Goal: Task Accomplishment & Management: Manage account settings

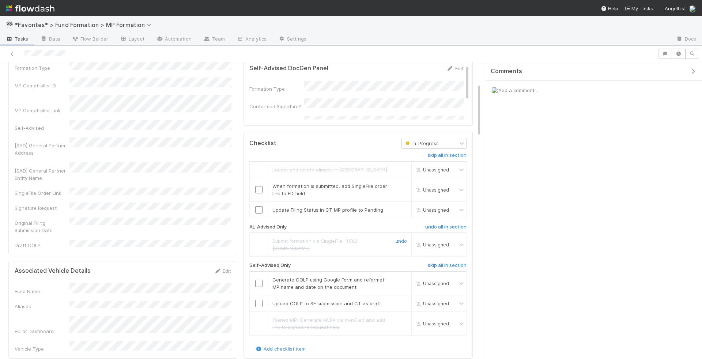
scroll to position [143, 0]
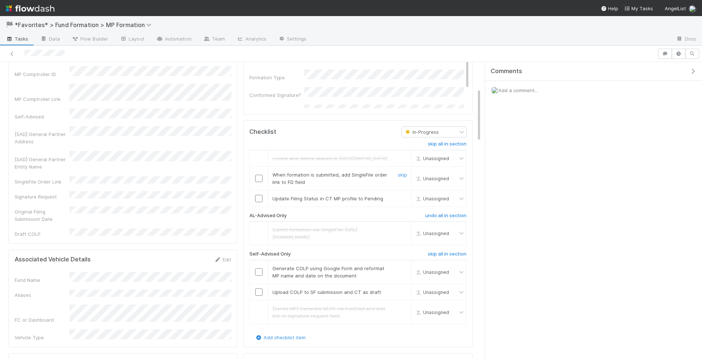
click at [256, 175] on input "checkbox" at bounding box center [258, 178] width 7 height 7
click at [259, 190] on td at bounding box center [259, 198] width 18 height 16
click at [259, 195] on input "checkbox" at bounding box center [258, 198] width 7 height 7
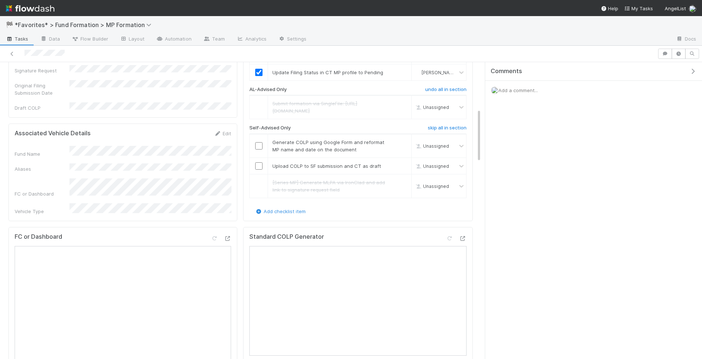
scroll to position [282, 0]
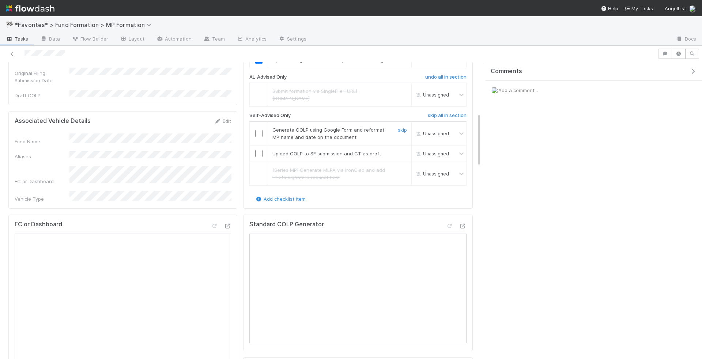
click at [258, 135] on input "checkbox" at bounding box center [258, 133] width 7 height 7
click at [258, 149] on td at bounding box center [259, 153] width 18 height 16
click at [258, 153] on input "checkbox" at bounding box center [258, 153] width 7 height 7
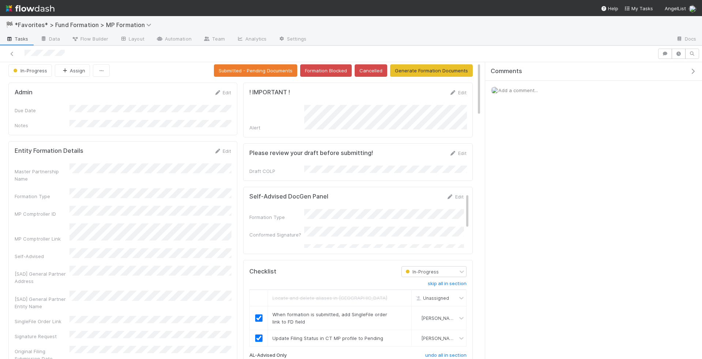
scroll to position [0, 0]
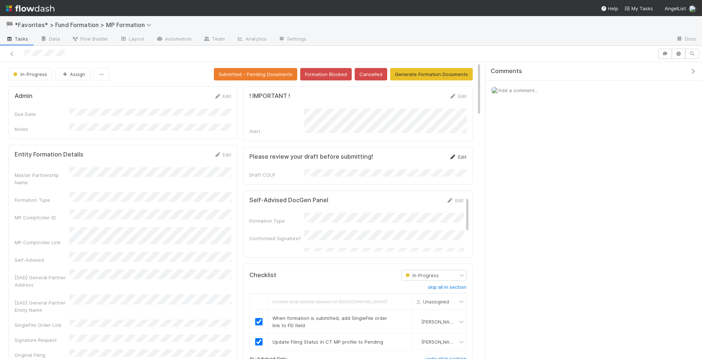
click at [458, 154] on link "Edit" at bounding box center [457, 157] width 17 height 6
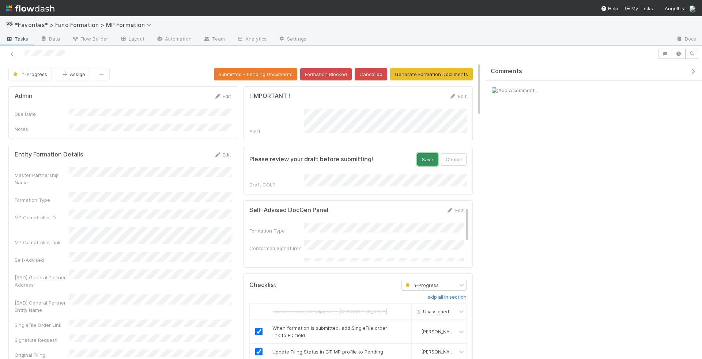
click at [427, 159] on button "Save" at bounding box center [427, 159] width 21 height 12
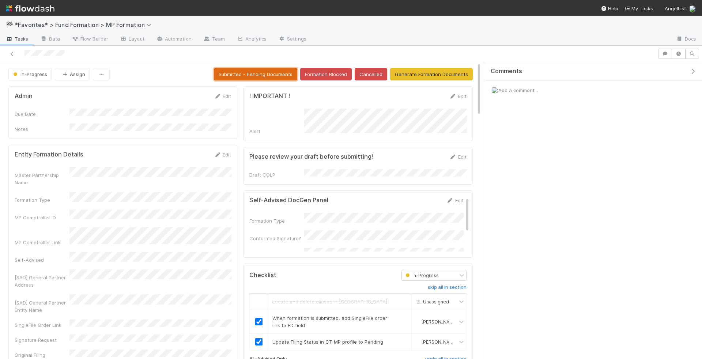
click at [247, 71] on button "Submitted - Pending Documents" at bounding box center [255, 74] width 83 height 12
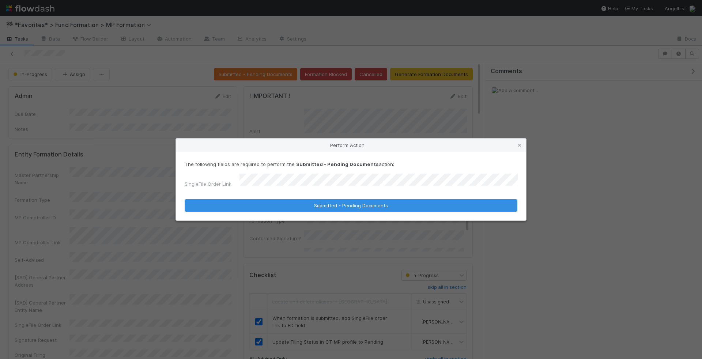
click at [185, 199] on button "Submitted - Pending Documents" at bounding box center [351, 205] width 333 height 12
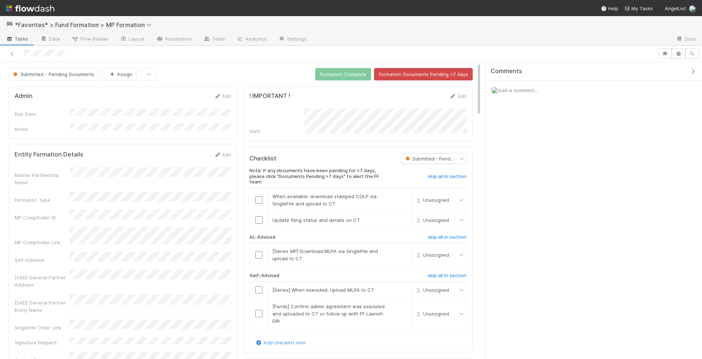
click at [20, 38] on span "Tasks" at bounding box center [17, 38] width 23 height 7
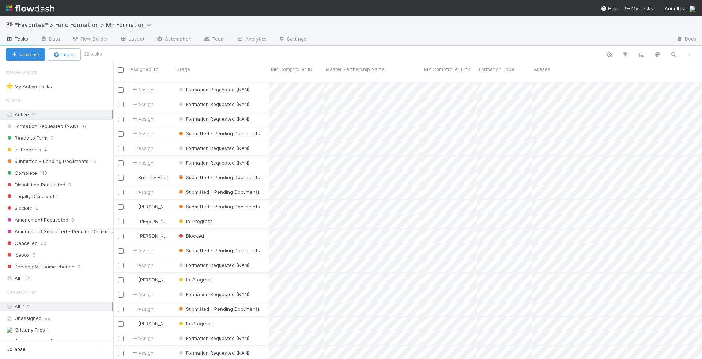
scroll to position [283, 588]
click at [76, 147] on div "In-Progress 4" at bounding box center [59, 149] width 107 height 9
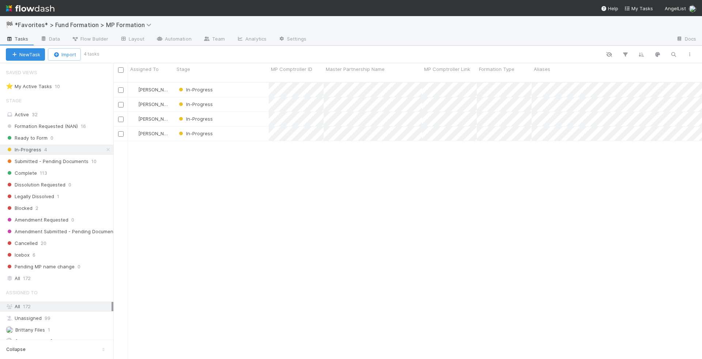
scroll to position [283, 588]
click at [236, 83] on div "In-Progress" at bounding box center [221, 90] width 94 height 14
click at [237, 97] on div "In-Progress" at bounding box center [221, 104] width 94 height 14
click at [239, 83] on div "In-Progress" at bounding box center [221, 90] width 94 height 14
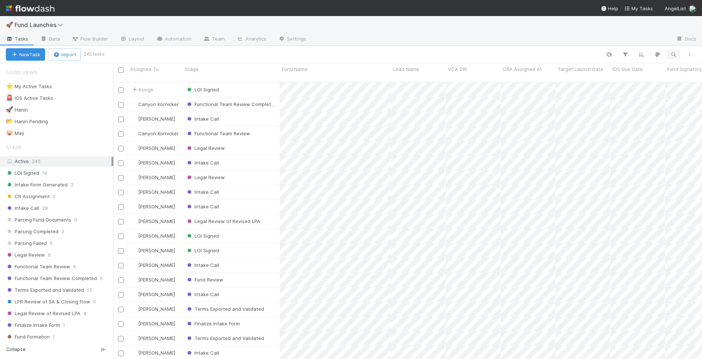
scroll to position [283, 588]
click at [674, 53] on icon "button" at bounding box center [672, 54] width 7 height 7
type input "also"
click at [248, 200] on div "Fund Setup" at bounding box center [231, 207] width 97 height 14
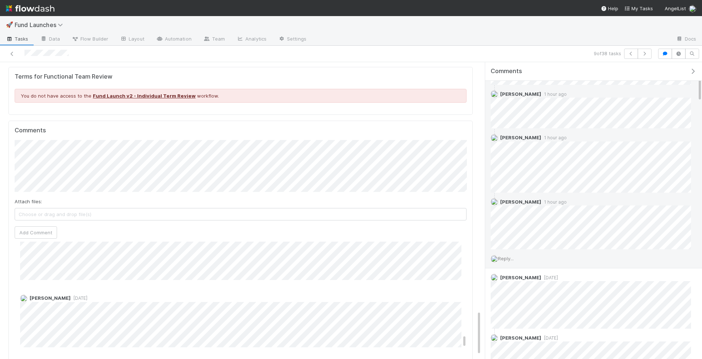
scroll to position [1072, 0]
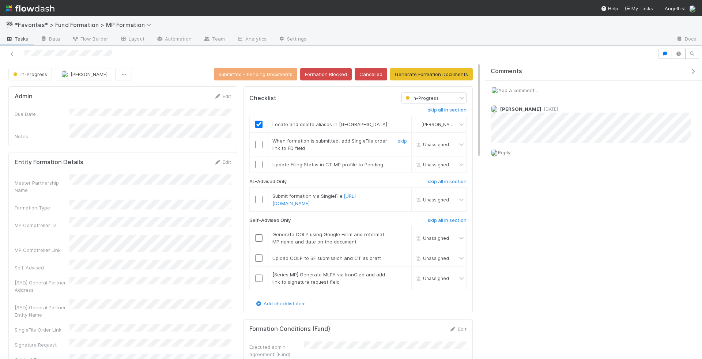
click at [257, 138] on td at bounding box center [259, 145] width 18 height 24
click at [258, 143] on input "checkbox" at bounding box center [258, 144] width 7 height 7
click at [225, 159] on link "Edit" at bounding box center [222, 162] width 17 height 6
click at [193, 158] on button "Save" at bounding box center [192, 164] width 21 height 12
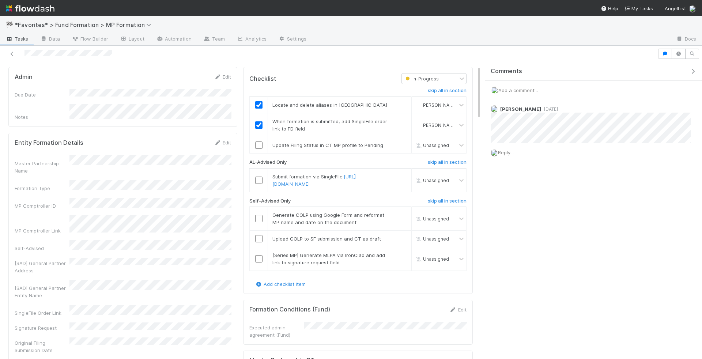
scroll to position [20, 0]
click at [259, 141] on input "checkbox" at bounding box center [258, 144] width 7 height 7
click at [258, 179] on input "checkbox" at bounding box center [258, 179] width 7 height 7
click at [439, 203] on h6 "skip all in section" at bounding box center [447, 200] width 39 height 6
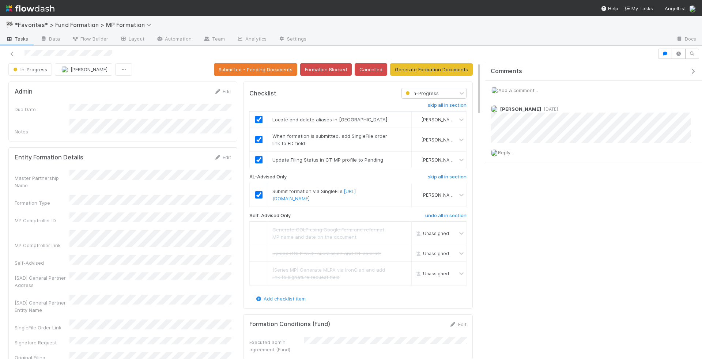
scroll to position [0, 0]
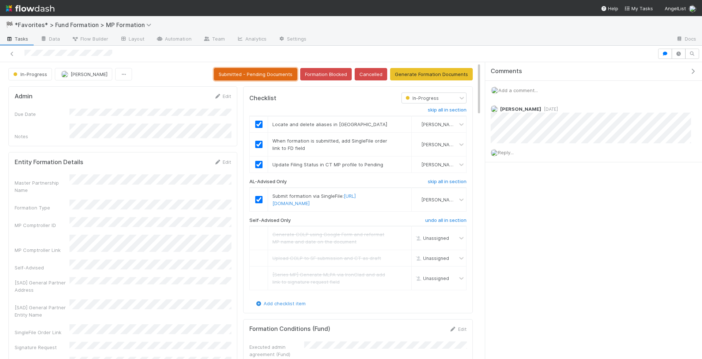
click at [267, 71] on button "Submitted - Pending Documents" at bounding box center [255, 74] width 83 height 12
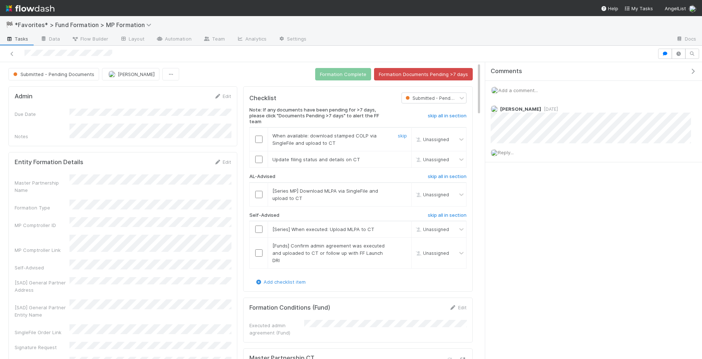
click at [258, 136] on input "checkbox" at bounding box center [258, 139] width 7 height 7
click at [258, 156] on input "checkbox" at bounding box center [258, 159] width 7 height 7
click at [464, 213] on h6 "skip all in section" at bounding box center [447, 215] width 39 height 6
click at [254, 184] on td at bounding box center [259, 194] width 18 height 24
click at [259, 191] on input "checkbox" at bounding box center [258, 194] width 7 height 7
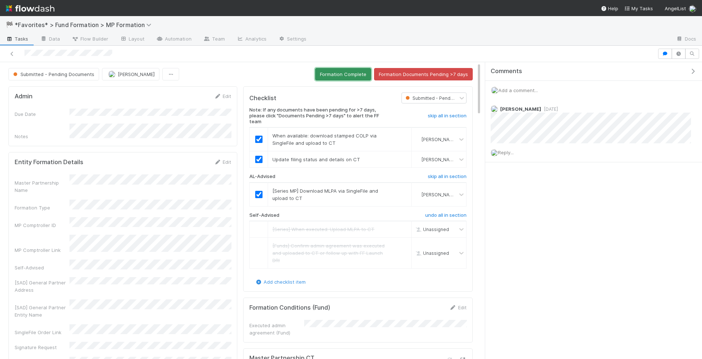
click at [351, 79] on button "Formation Complete" at bounding box center [343, 74] width 56 height 12
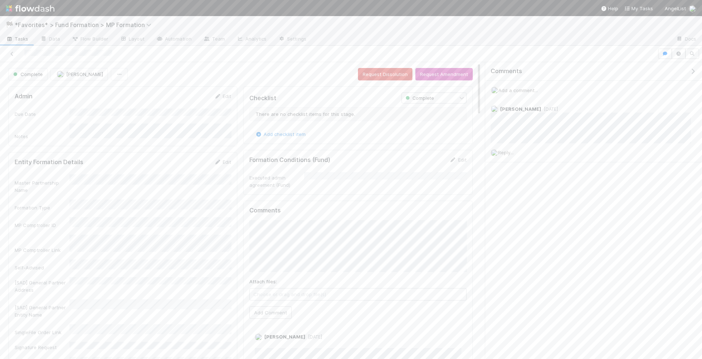
click at [24, 38] on span "Tasks" at bounding box center [17, 38] width 23 height 7
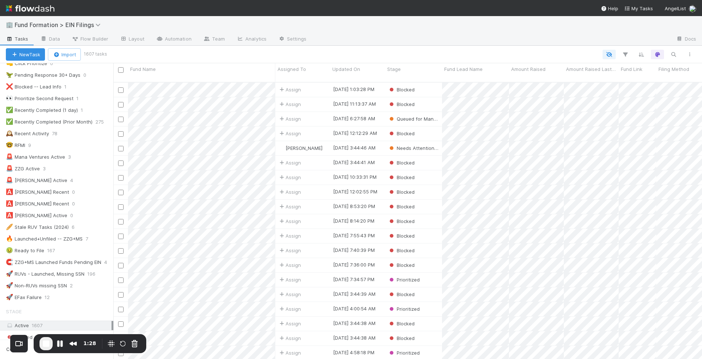
scroll to position [194, 0]
click at [88, 168] on div "🚨 ZZG Active 3" at bounding box center [59, 172] width 107 height 9
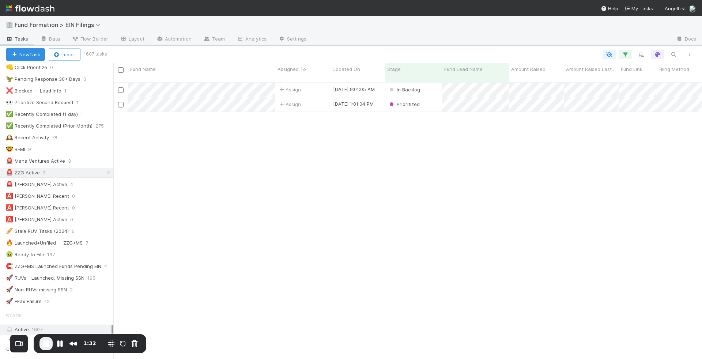
scroll to position [283, 588]
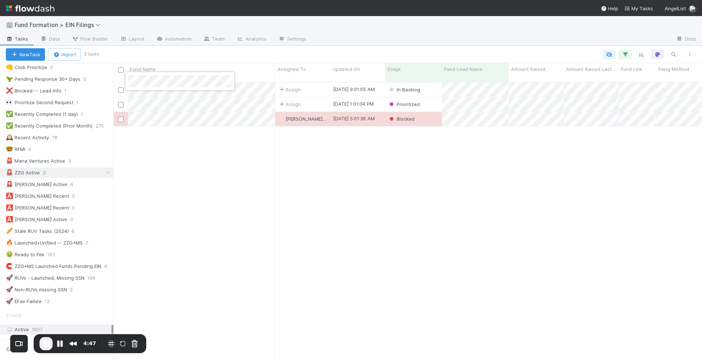
click at [165, 99] on div at bounding box center [351, 179] width 702 height 359
click at [34, 172] on div at bounding box center [351, 179] width 702 height 359
click at [31, 180] on div "🚨 [PERSON_NAME] Active" at bounding box center [36, 184] width 61 height 9
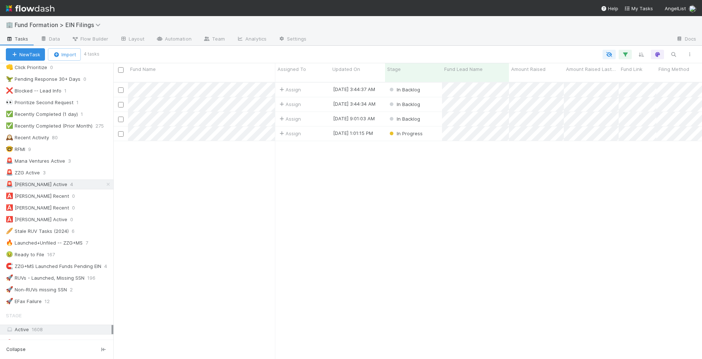
scroll to position [283, 588]
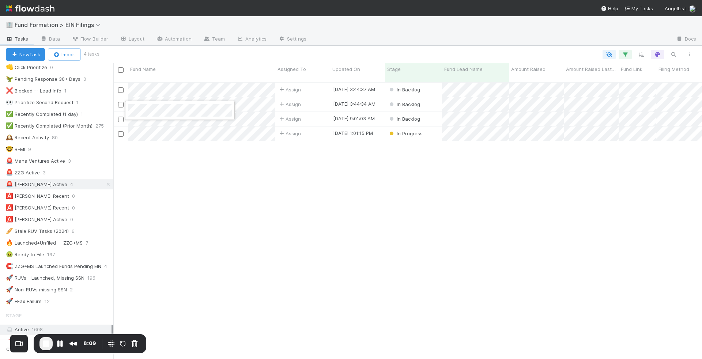
click at [511, 115] on div at bounding box center [351, 179] width 702 height 359
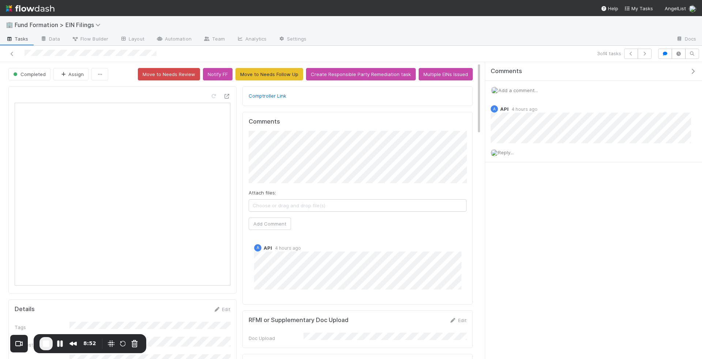
click at [4, 42] on link "Tasks" at bounding box center [17, 40] width 34 height 12
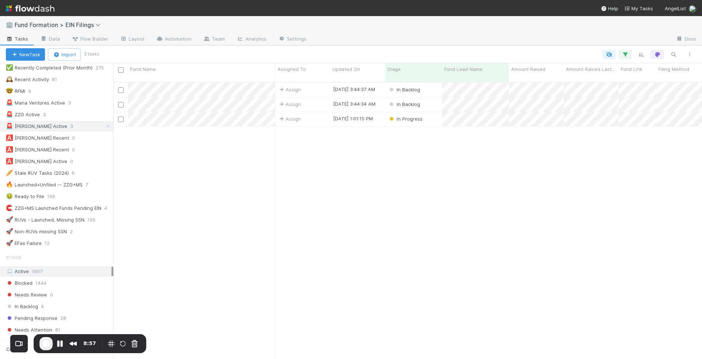
scroll to position [233, 0]
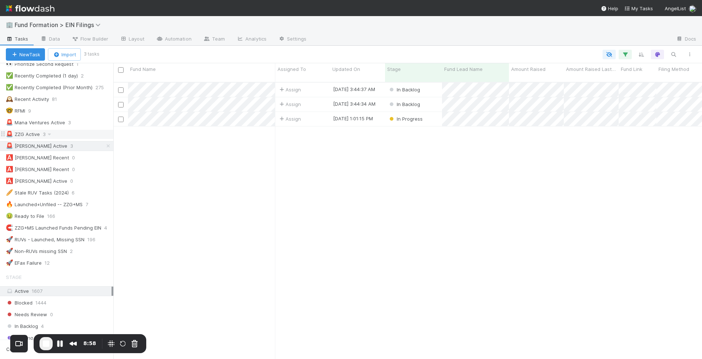
click at [35, 130] on div "🚨 ZZG Active" at bounding box center [23, 134] width 34 height 9
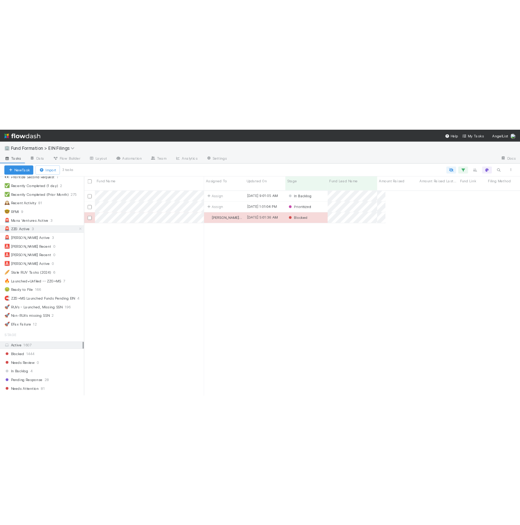
scroll to position [233, 0]
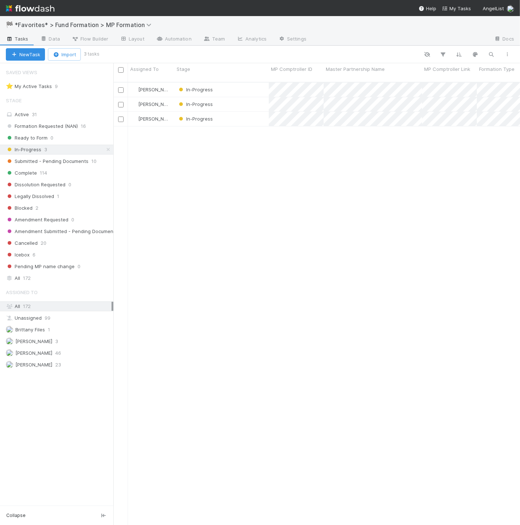
scroll to position [443, 400]
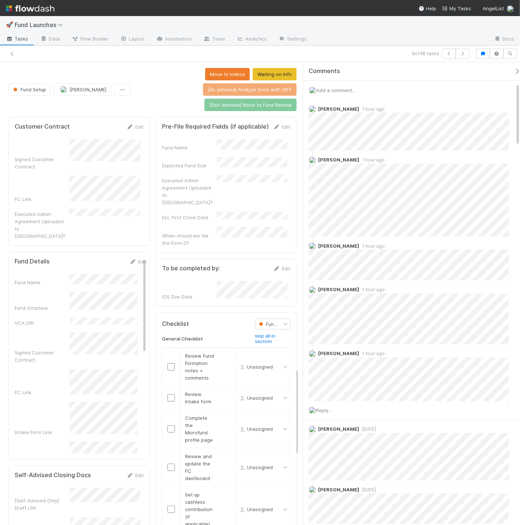
scroll to position [152, 0]
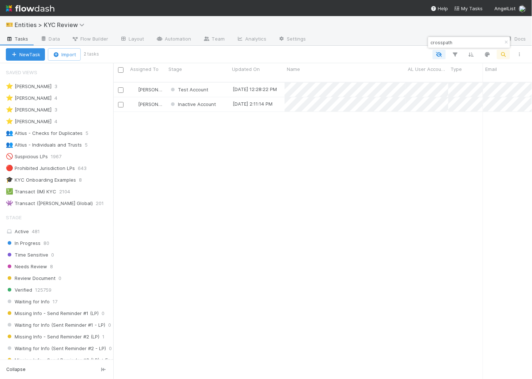
scroll to position [297, 413]
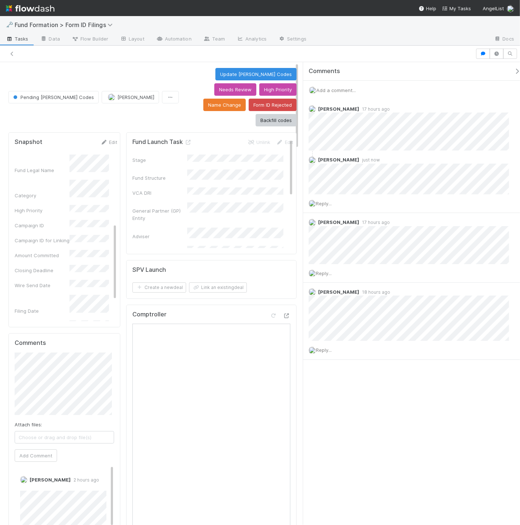
scroll to position [201, 0]
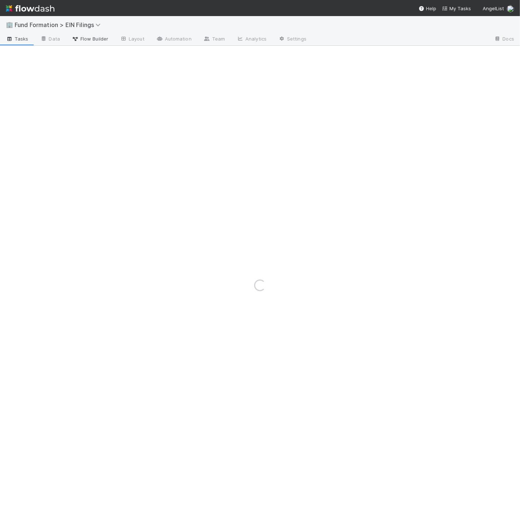
click at [94, 36] on span "Flow Builder" at bounding box center [90, 38] width 37 height 7
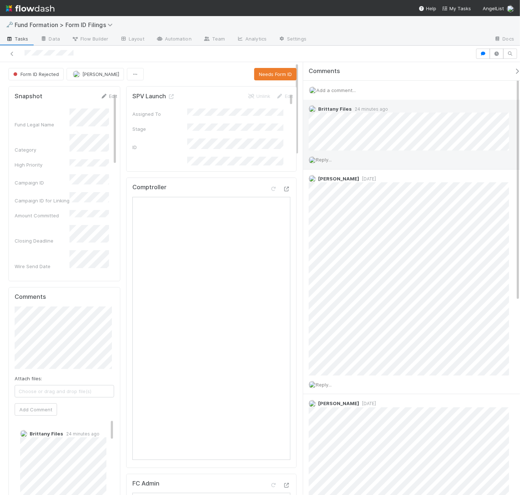
click at [327, 159] on span "Reply..." at bounding box center [324, 160] width 16 height 6
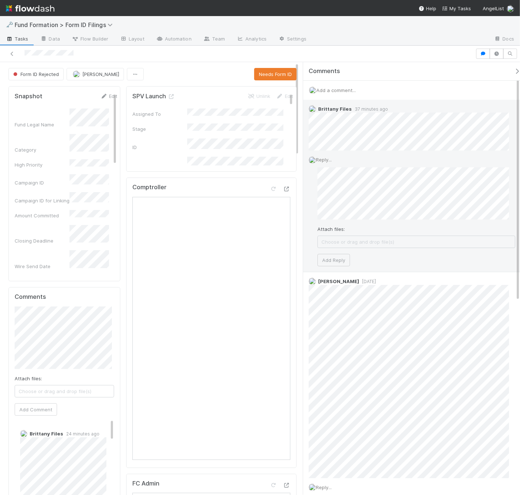
click at [397, 243] on span "Choose or drag and drop file(s)" at bounding box center [416, 242] width 197 height 12
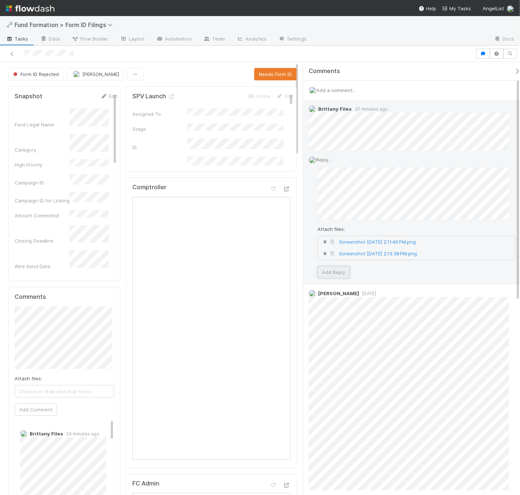
click at [337, 269] on button "Add Reply" at bounding box center [333, 272] width 33 height 12
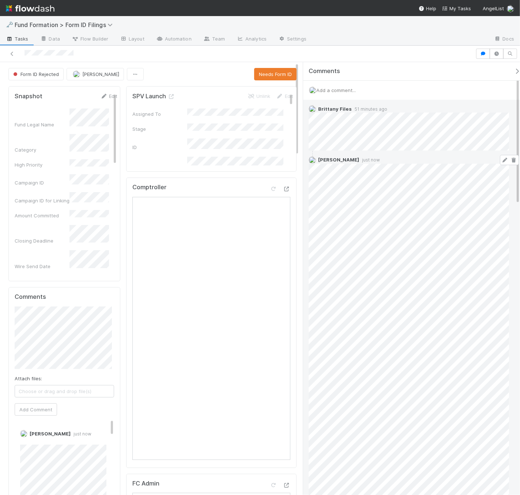
click at [501, 158] on icon at bounding box center [504, 160] width 7 height 5
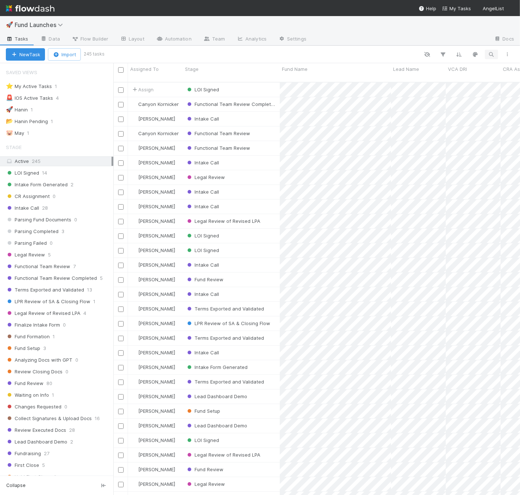
scroll to position [413, 400]
click at [495, 55] on button "button" at bounding box center [491, 55] width 13 height 10
type input "s sq"
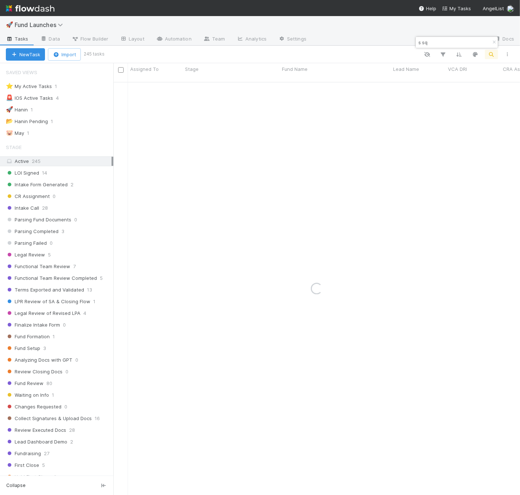
click at [471, 46] on div "s sq" at bounding box center [456, 42] width 82 height 11
click at [467, 43] on input "s sq" at bounding box center [453, 42] width 73 height 9
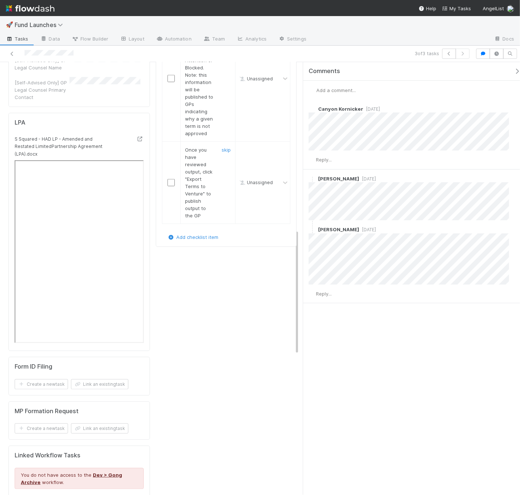
scroll to position [576, 0]
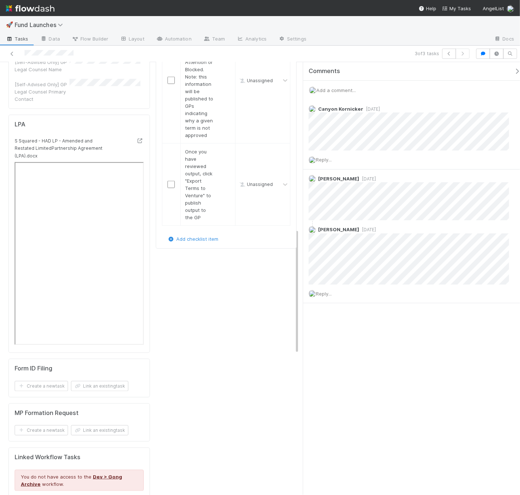
click at [332, 89] on span "Add a comment..." at bounding box center [335, 90] width 39 height 6
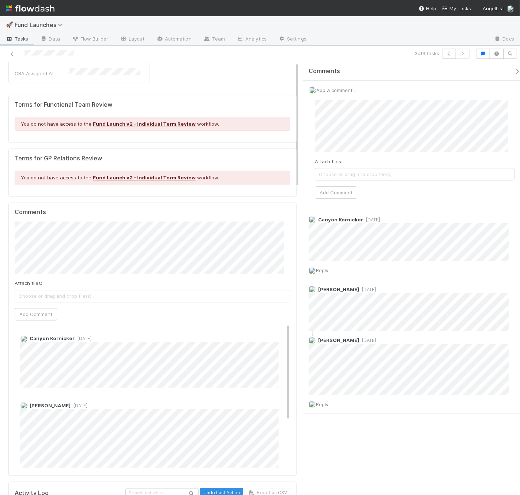
scroll to position [0, 0]
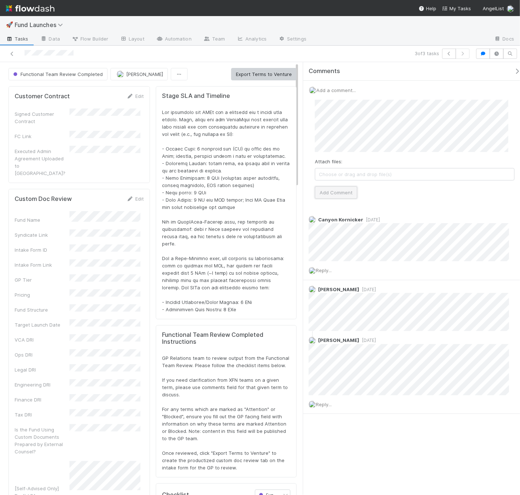
click at [330, 193] on button "Add Comment" at bounding box center [336, 192] width 42 height 12
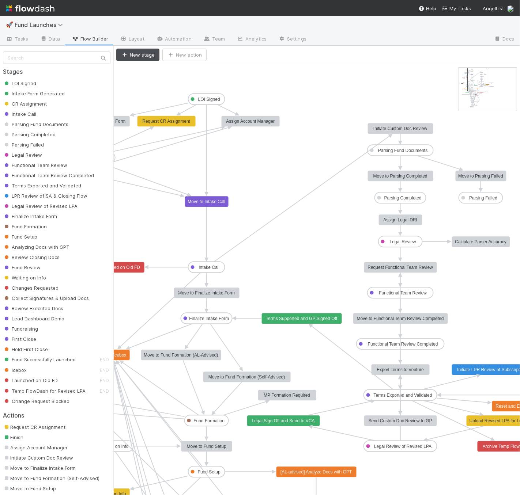
drag, startPoint x: 473, startPoint y: 75, endPoint x: 481, endPoint y: 76, distance: 8.4
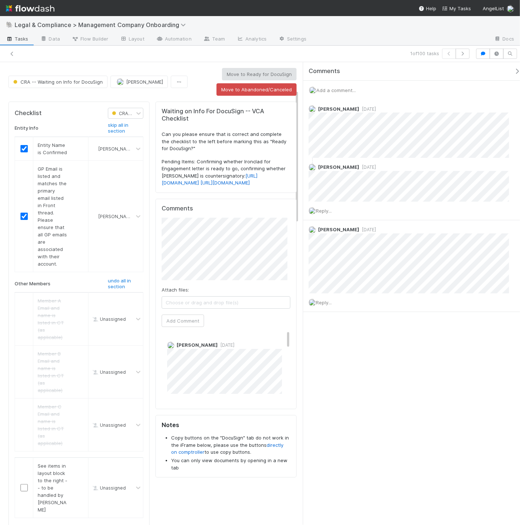
scroll to position [94, 0]
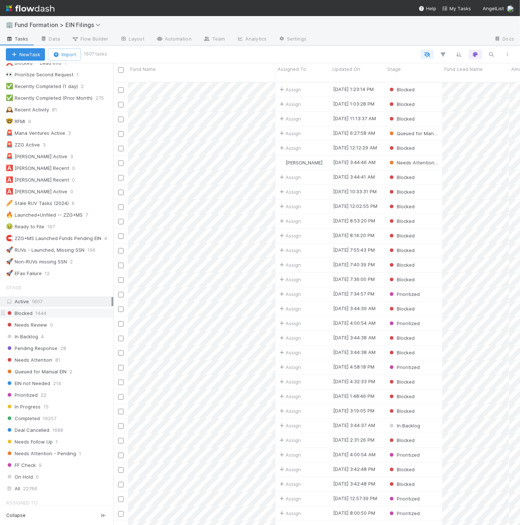
scroll to position [223, 0]
click at [49, 131] on div "🚨 Mana Ventures Active" at bounding box center [35, 132] width 59 height 9
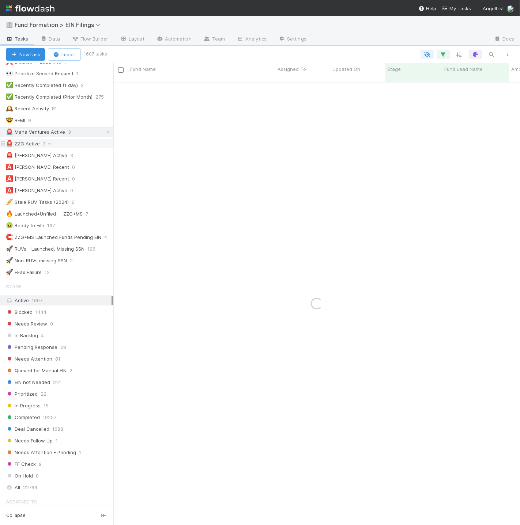
click at [31, 141] on div "🚨 ZZG Active" at bounding box center [23, 143] width 34 height 9
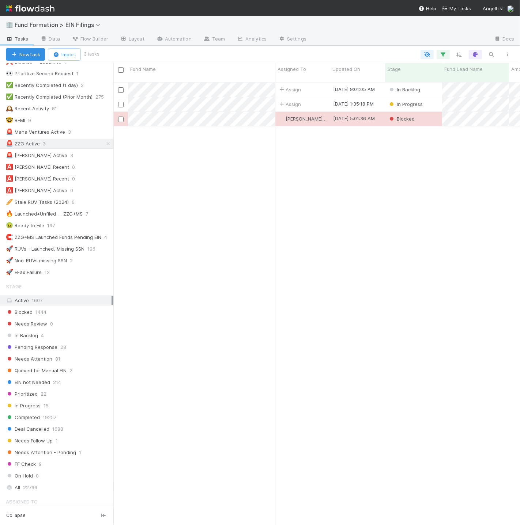
scroll to position [443, 400]
click at [266, 94] on div at bounding box center [260, 262] width 520 height 525
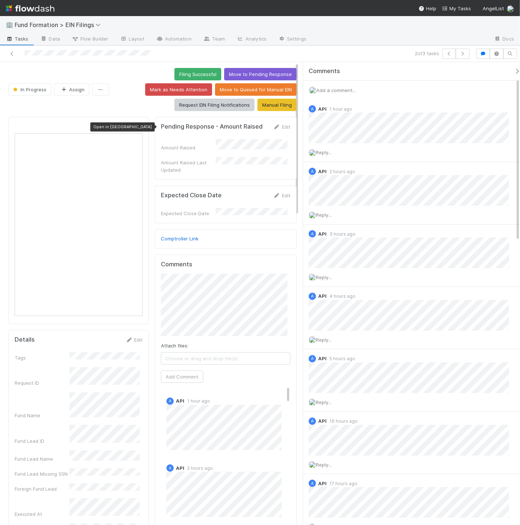
click at [138, 127] on icon at bounding box center [138, 127] width 7 height 5
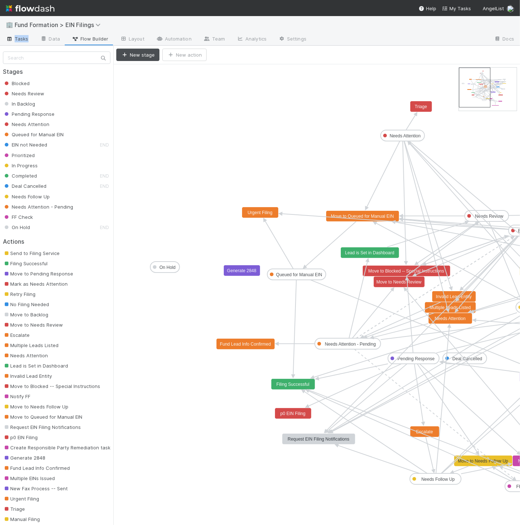
click at [21, 40] on span "Tasks" at bounding box center [17, 38] width 23 height 7
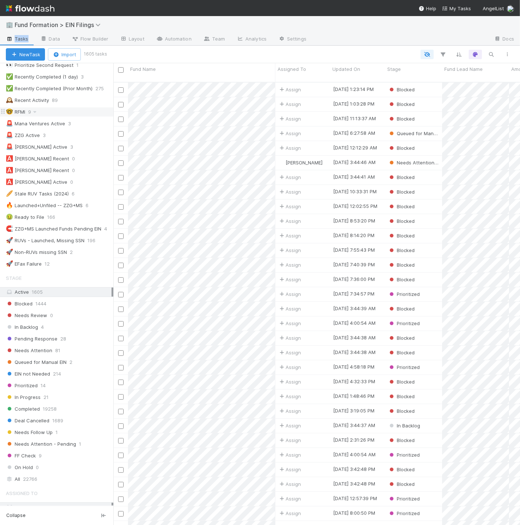
scroll to position [197, 0]
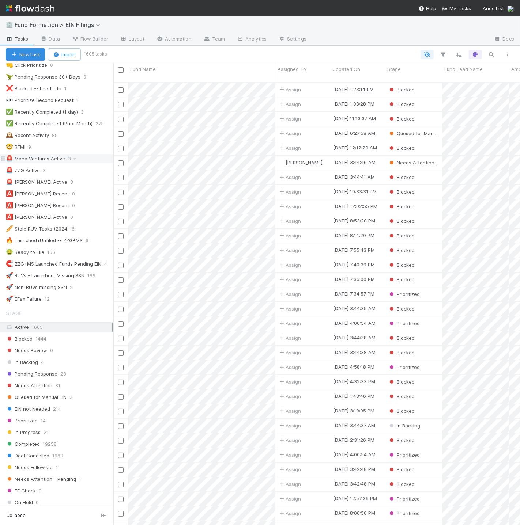
click at [47, 160] on div "🚨 Mana Ventures Active" at bounding box center [35, 158] width 59 height 9
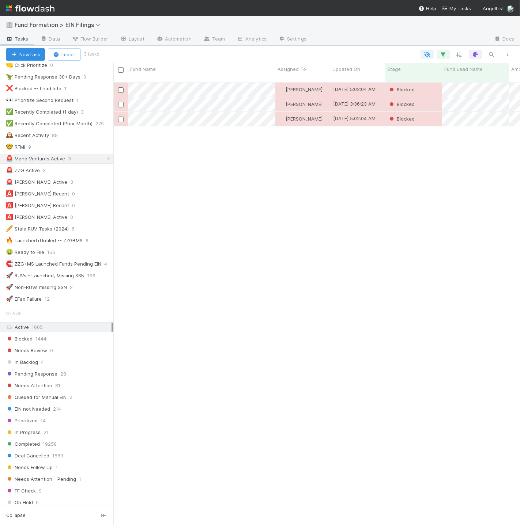
scroll to position [443, 400]
click at [171, 92] on div at bounding box center [260, 262] width 520 height 525
click at [76, 202] on div at bounding box center [260, 262] width 520 height 525
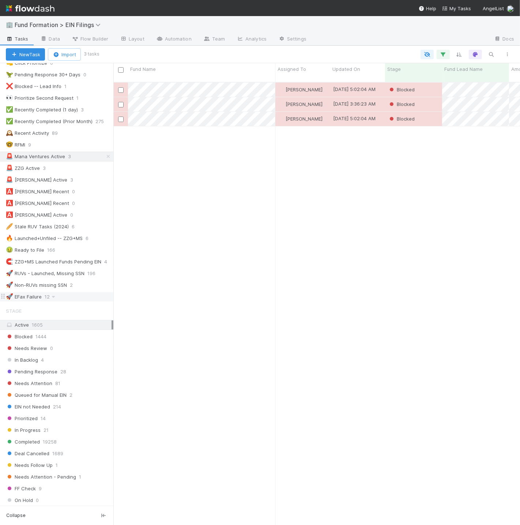
scroll to position [235, 0]
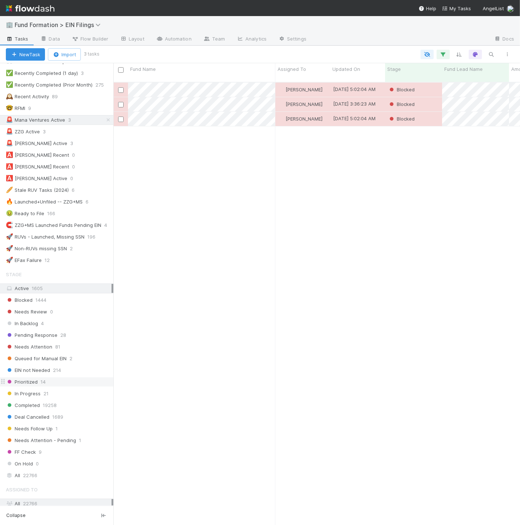
click at [93, 387] on div "Prioritized 14" at bounding box center [59, 381] width 107 height 9
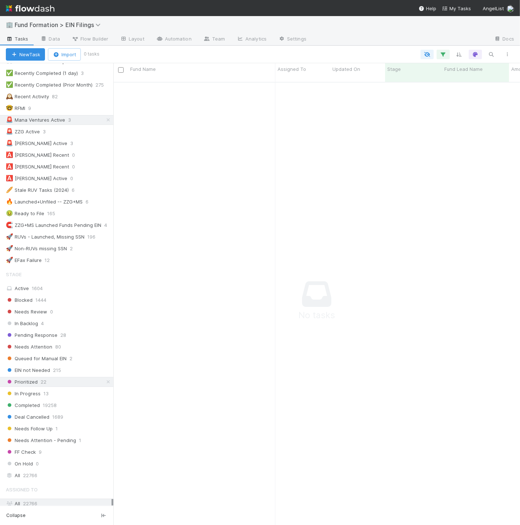
scroll to position [235, 0]
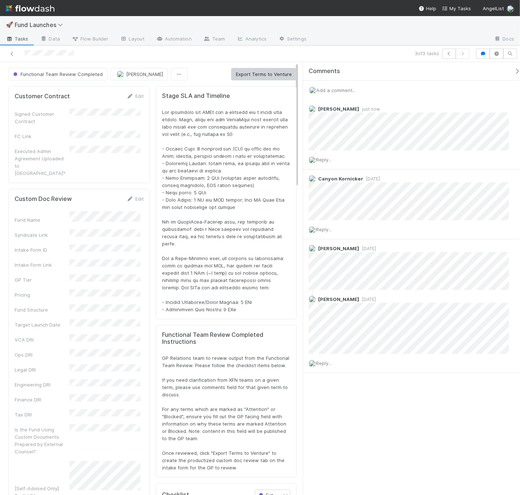
click at [42, 18] on div "🚀 Fund Launches" at bounding box center [260, 25] width 520 height 18
click at [42, 22] on span "Fund Launches" at bounding box center [41, 24] width 52 height 7
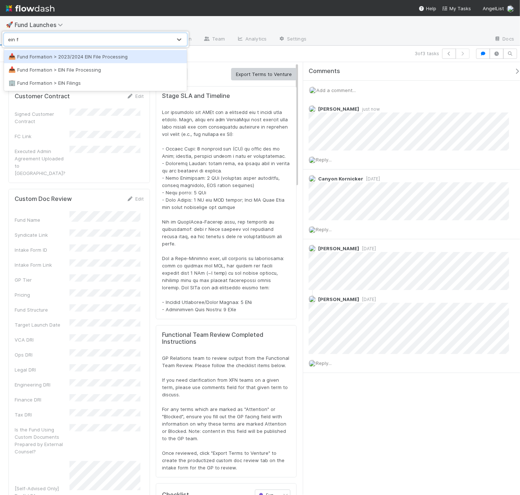
type input "ein fil"
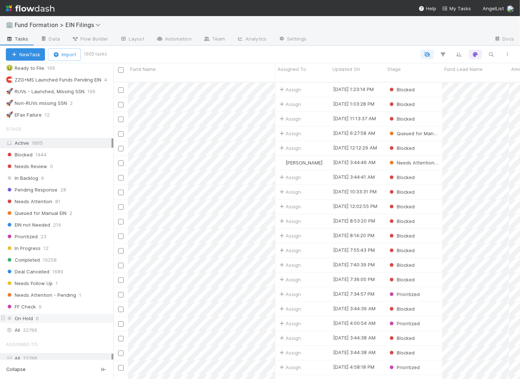
scroll to position [496, 0]
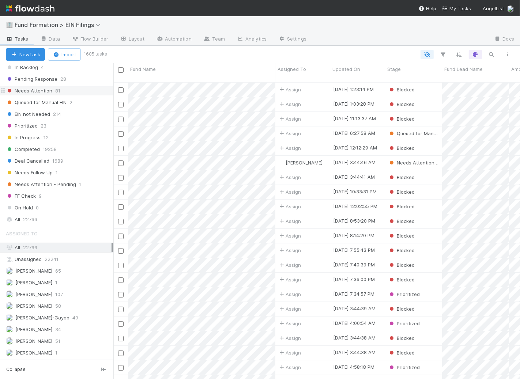
click at [30, 86] on span "Needs Attention" at bounding box center [29, 90] width 46 height 9
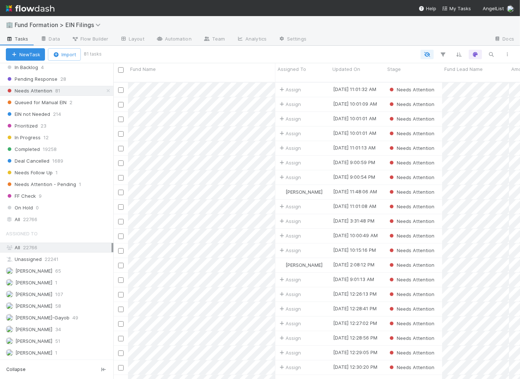
scroll to position [297, 400]
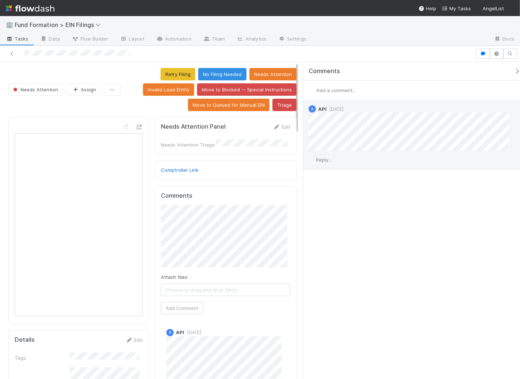
drag, startPoint x: 365, startPoint y: 110, endPoint x: 320, endPoint y: 106, distance: 45.2
click at [322, 106] on div "A API 1 week ago" at bounding box center [411, 125] width 217 height 51
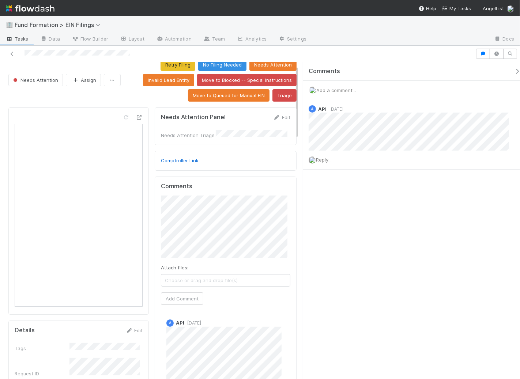
scroll to position [15, 0]
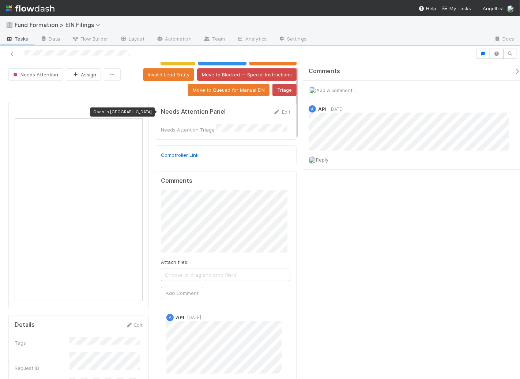
click at [136, 111] on icon at bounding box center [138, 112] width 7 height 5
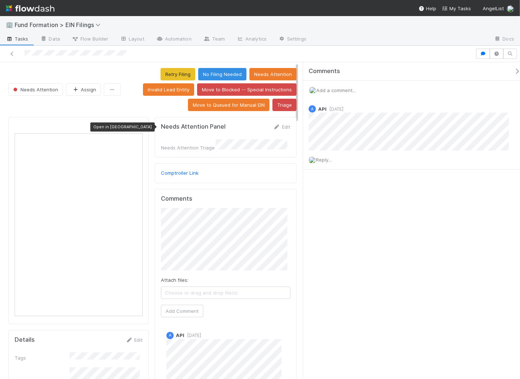
click at [135, 127] on icon at bounding box center [138, 127] width 7 height 5
click at [204, 72] on button "No Filing Needed" at bounding box center [222, 74] width 48 height 12
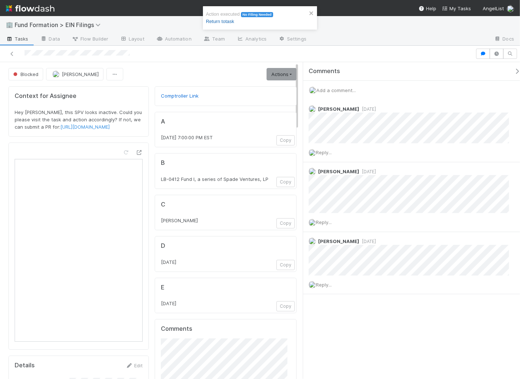
click at [217, 22] on link "Return to task" at bounding box center [220, 21] width 28 height 5
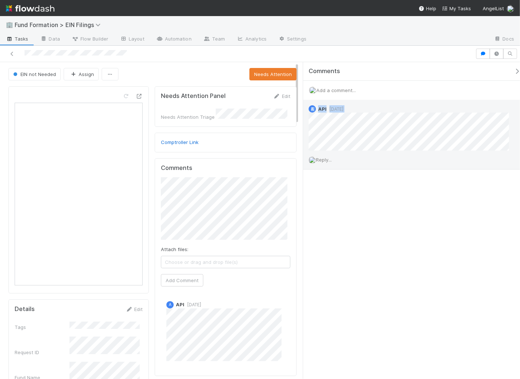
click at [320, 102] on div "A API [DATE]" at bounding box center [411, 125] width 217 height 51
click at [429, 136] on div "A API [DATE]" at bounding box center [411, 125] width 217 height 51
drag, startPoint x: 318, startPoint y: 108, endPoint x: 314, endPoint y: 110, distance: 4.1
click at [314, 110] on div "A API [DATE]" at bounding box center [411, 125] width 217 height 51
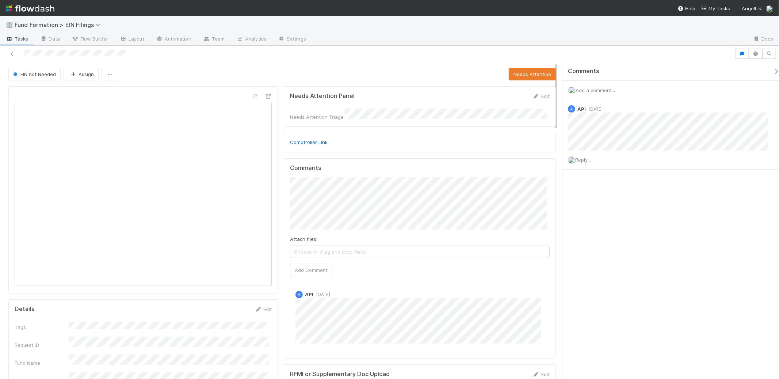
click at [26, 40] on span "Tasks" at bounding box center [17, 38] width 23 height 7
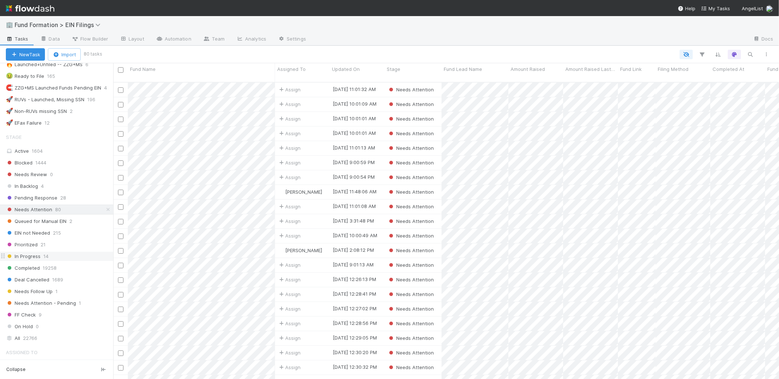
scroll to position [377, 0]
click at [69, 242] on div "Prioritized 21" at bounding box center [59, 239] width 107 height 9
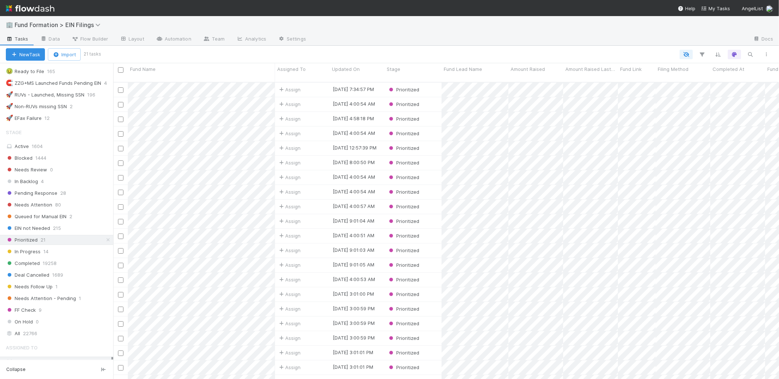
scroll to position [10, 0]
click at [319, 195] on div "Assign" at bounding box center [302, 202] width 55 height 14
click at [71, 256] on div "In Progress 14" at bounding box center [59, 251] width 107 height 9
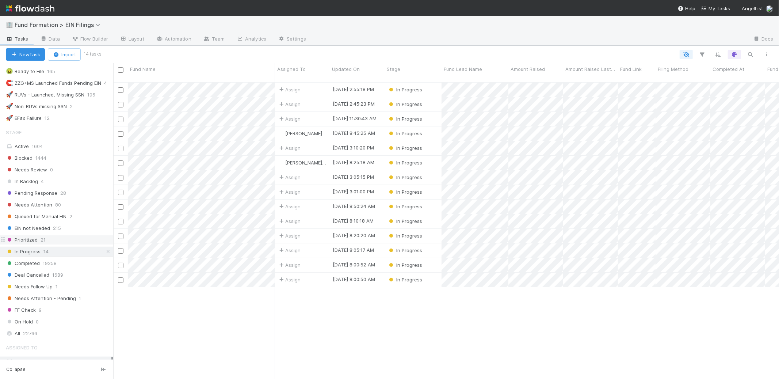
scroll to position [297, 660]
click at [73, 244] on div "Prioritized 21" at bounding box center [59, 239] width 107 height 9
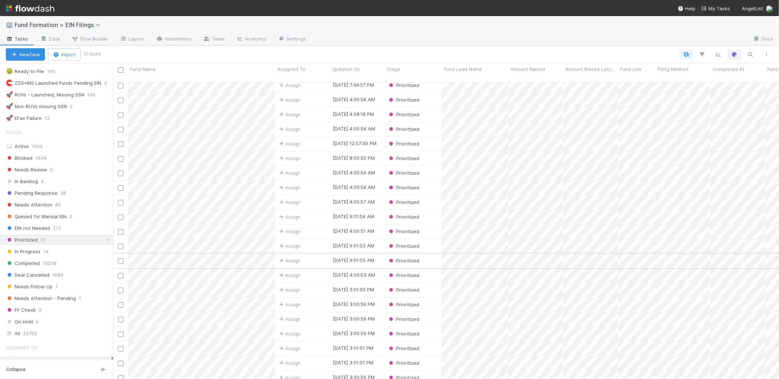
scroll to position [10, 0]
click at [321, 327] on div "Assign" at bounding box center [302, 334] width 55 height 14
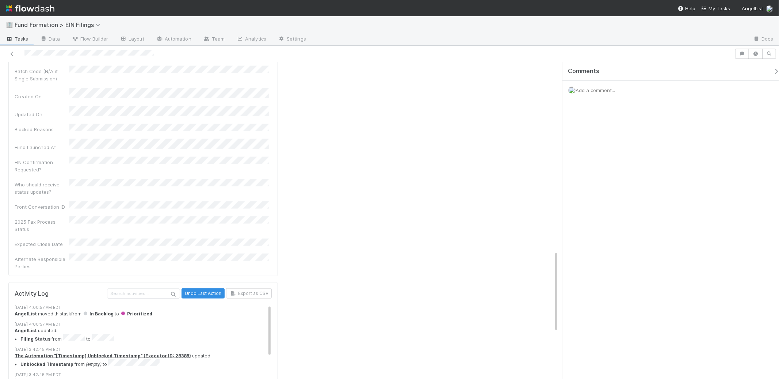
scroll to position [731, 0]
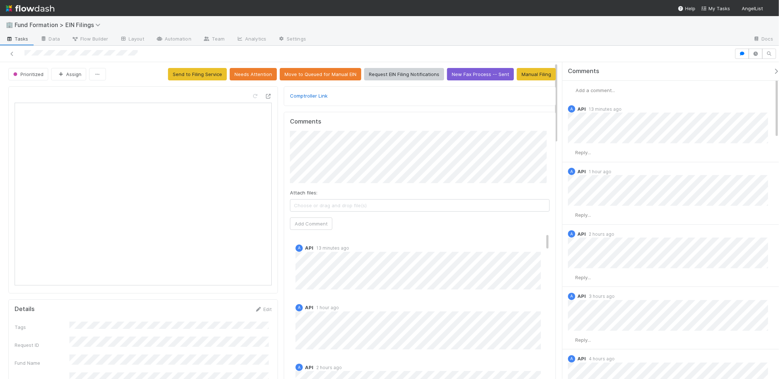
click at [81, 55] on div at bounding box center [80, 54] width 113 height 8
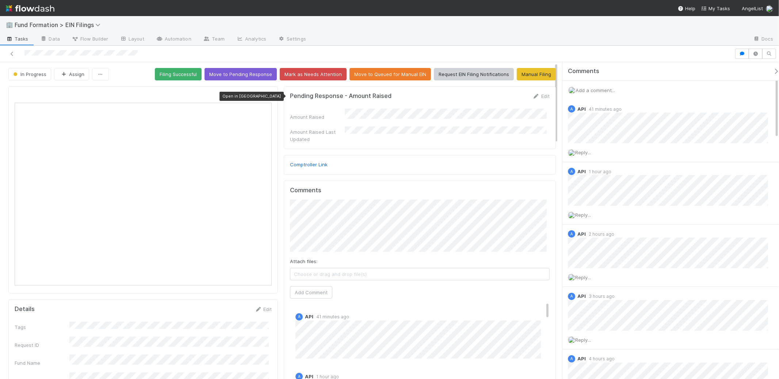
click at [268, 93] on div at bounding box center [268, 95] width 7 height 7
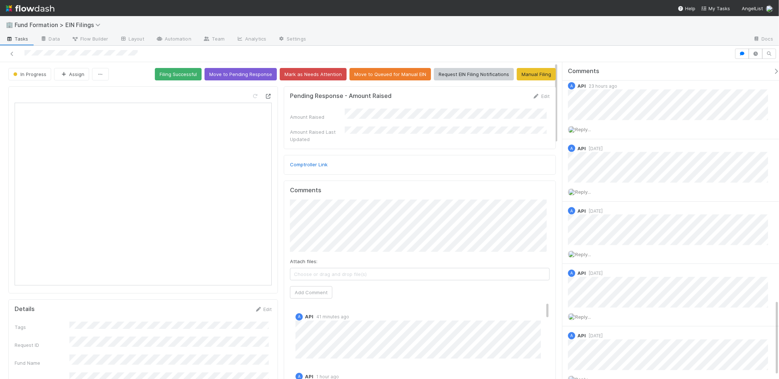
scroll to position [1005, 0]
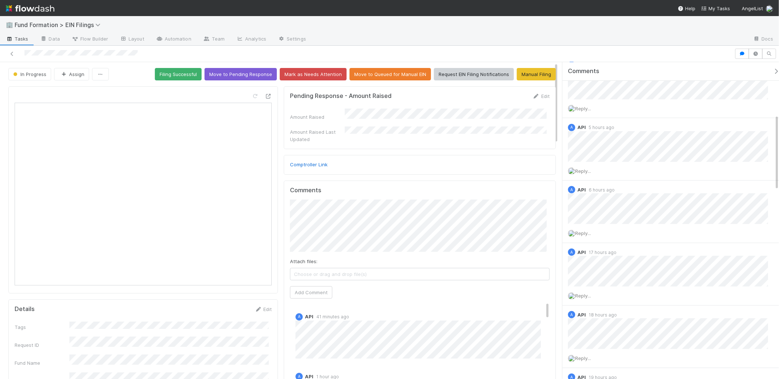
scroll to position [122, 0]
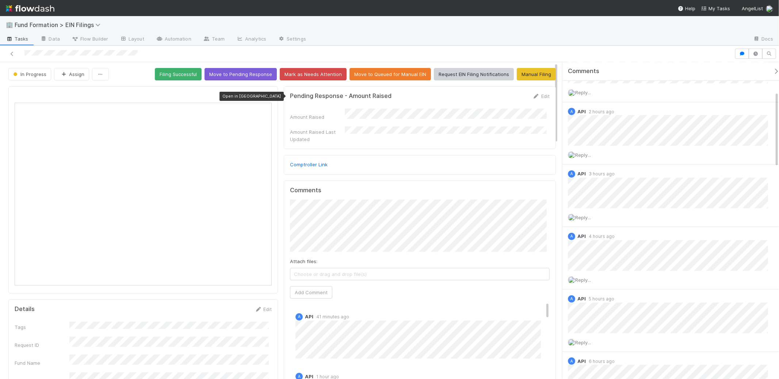
click at [266, 95] on icon at bounding box center [268, 96] width 7 height 5
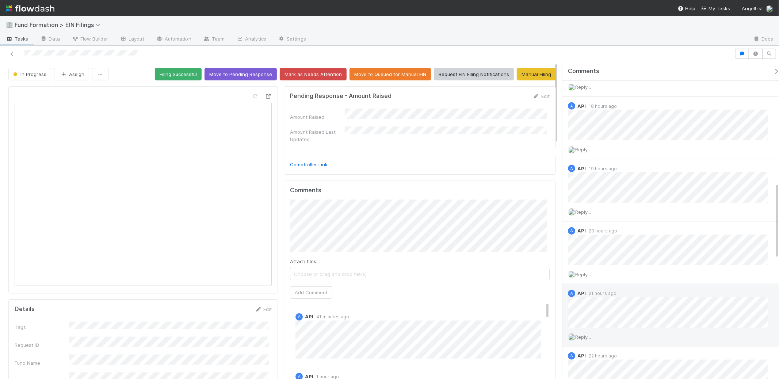
scroll to position [503, 0]
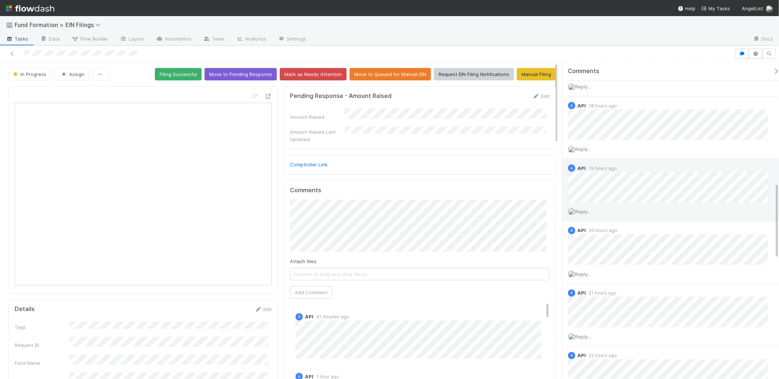
click at [625, 185] on div "A API 41 minutes ago Reply... A API 1 hour ago Reply... A API 2 hours ago Reply…" at bounding box center [674, 221] width 223 height 1249
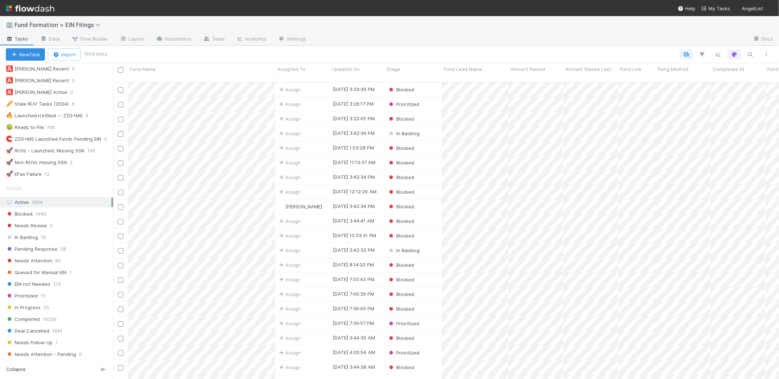
scroll to position [496, 0]
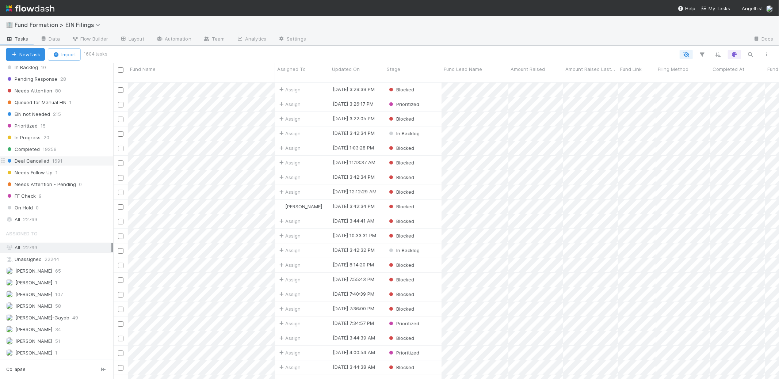
drag, startPoint x: 60, startPoint y: 146, endPoint x: 94, endPoint y: 156, distance: 35.5
click at [60, 146] on div "Completed 19259" at bounding box center [59, 149] width 107 height 9
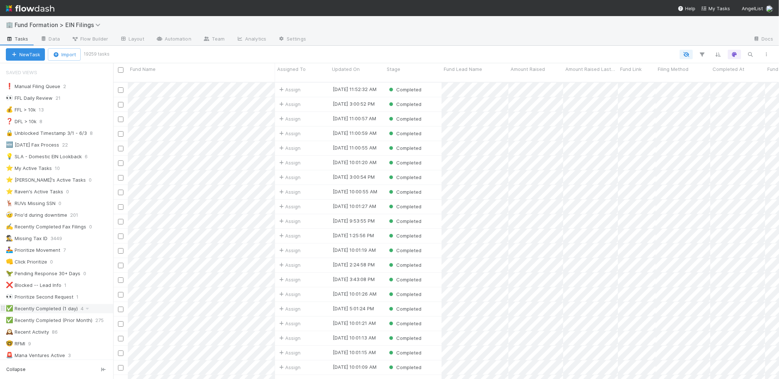
scroll to position [297, 660]
click at [59, 311] on div "✅ Recently Completed (1 day)" at bounding box center [42, 308] width 72 height 9
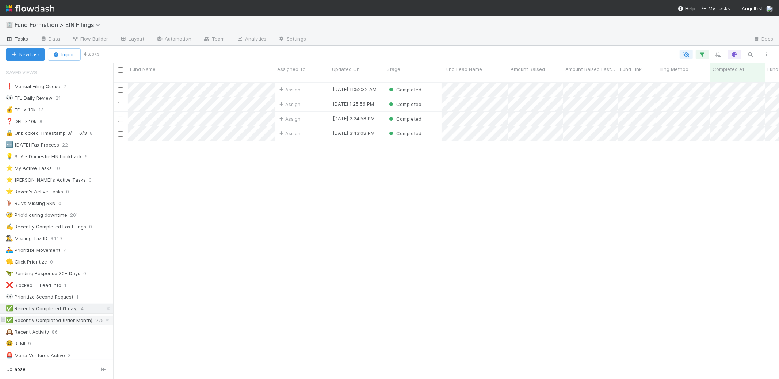
scroll to position [297, 660]
click at [55, 318] on div "✅ Recently Completed (Prior Month)" at bounding box center [49, 320] width 87 height 9
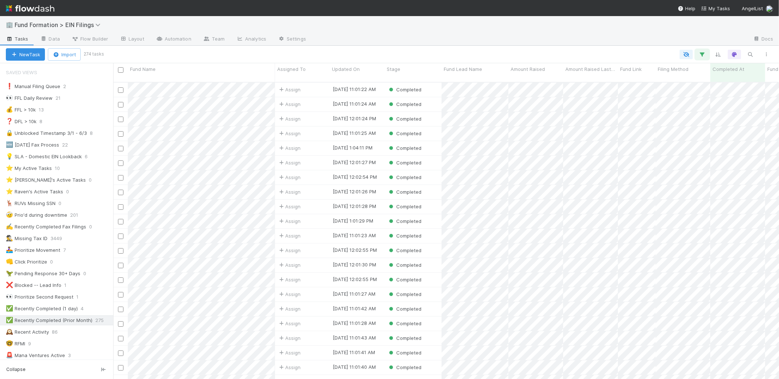
scroll to position [297, 660]
click at [700, 53] on icon "button" at bounding box center [702, 54] width 7 height 7
click at [500, 116] on link "And.." at bounding box center [497, 117] width 23 height 11
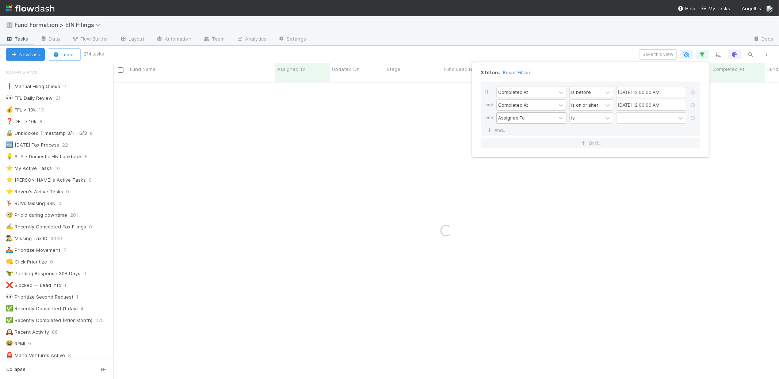
click at [529, 117] on div "Assigned To" at bounding box center [526, 118] width 59 height 11
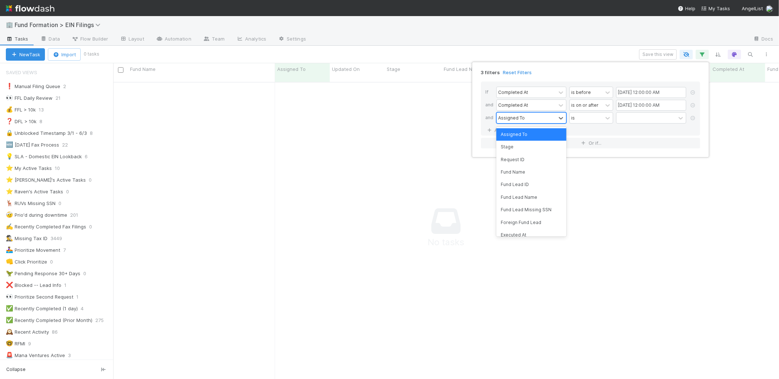
scroll to position [291, 654]
type input "type"
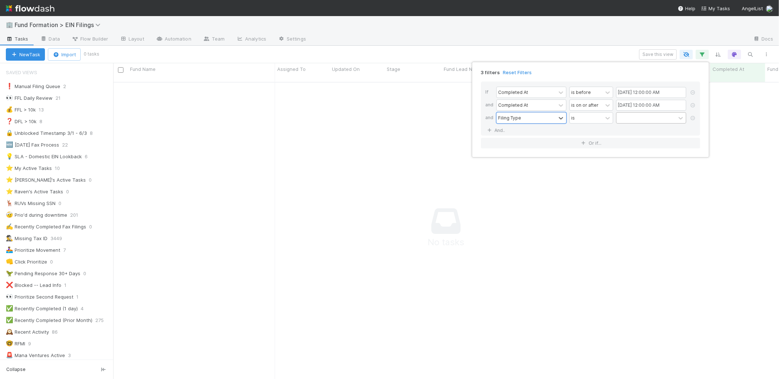
click at [646, 121] on div at bounding box center [646, 118] width 59 height 11
click at [537, 118] on div "Filing Type" at bounding box center [526, 118] width 59 height 11
type input "method"
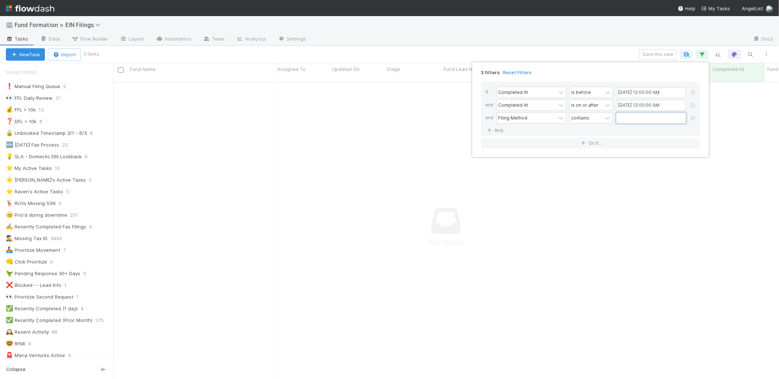
click at [646, 122] on input "text" at bounding box center [651, 118] width 70 height 11
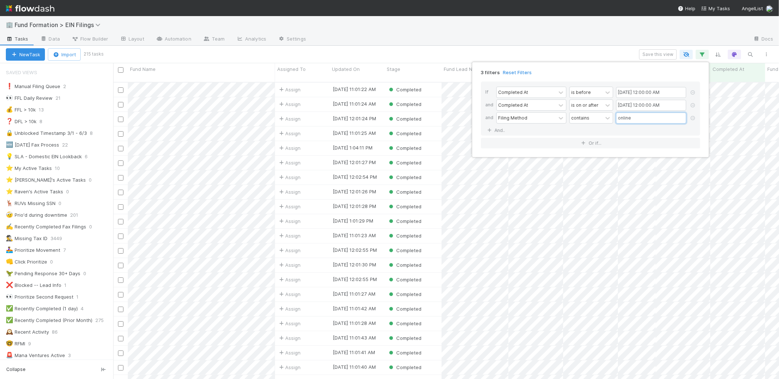
scroll to position [297, 660]
type input "online"
click at [536, 52] on div "3 filters Reset Filters If Completed At is before 09/01/2024 12:00:00 AM and Co…" at bounding box center [389, 189] width 779 height 379
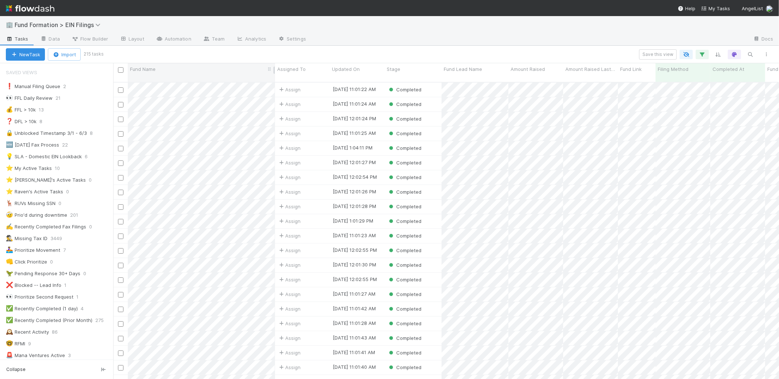
drag, startPoint x: 122, startPoint y: 68, endPoint x: 138, endPoint y: 70, distance: 17.0
click at [122, 68] on input "checkbox" at bounding box center [120, 69] width 5 height 5
checkbox input "true"
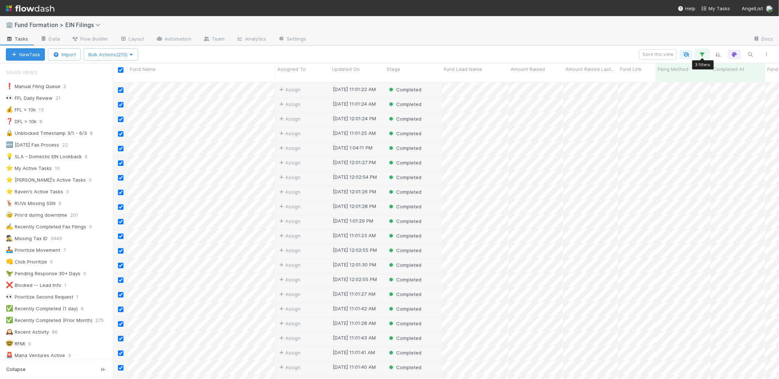
click at [708, 56] on button "button" at bounding box center [702, 55] width 13 height 10
click at [635, 90] on input "09/01/2024 12:00:00 AM" at bounding box center [651, 92] width 70 height 11
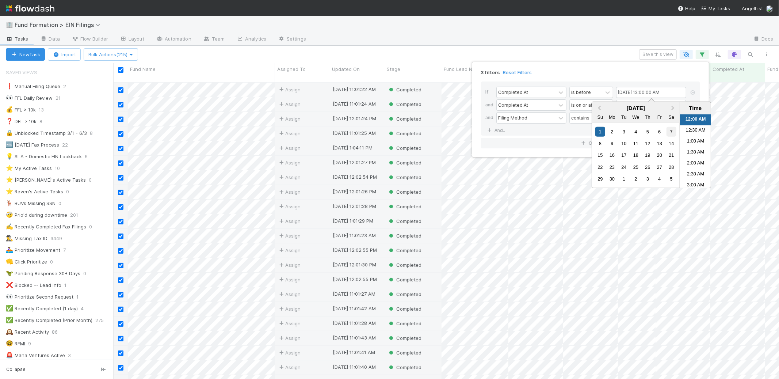
click at [668, 130] on div "7" at bounding box center [672, 131] width 10 height 10
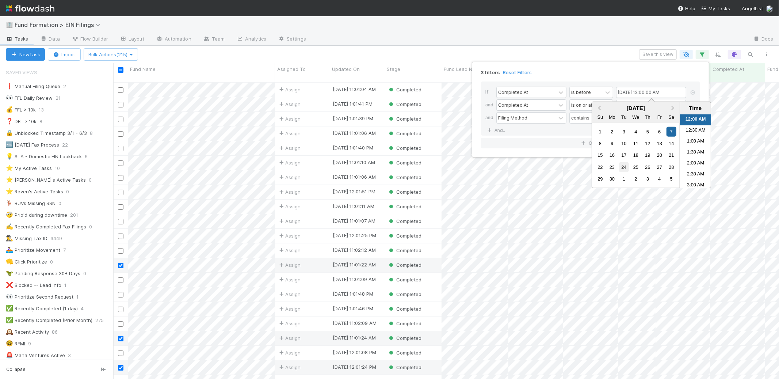
click at [624, 165] on div "24" at bounding box center [624, 167] width 10 height 10
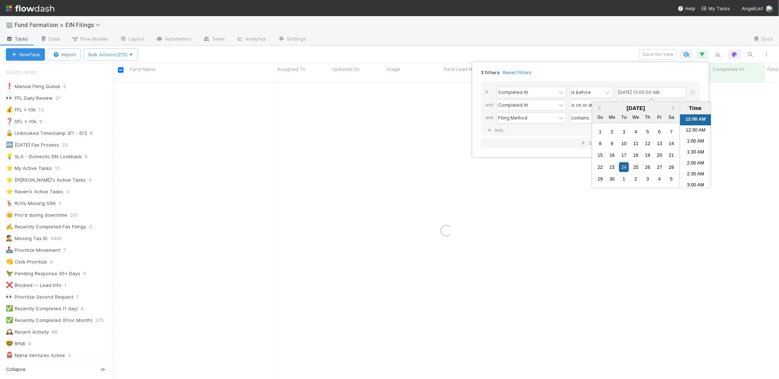
click at [618, 71] on div "3 filters Reset Filters" at bounding box center [590, 70] width 231 height 11
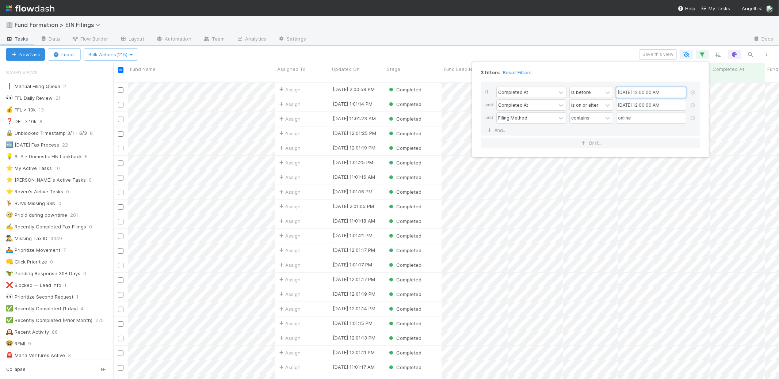
click at [637, 91] on input "09/24/2024 12:00:00 AM" at bounding box center [651, 92] width 70 height 11
click at [623, 179] on div "1" at bounding box center [624, 179] width 10 height 10
click at [626, 72] on div "3 filters Reset Filters" at bounding box center [590, 70] width 231 height 11
click at [640, 95] on input "10/01/2024 12:00:00 AM" at bounding box center [651, 92] width 70 height 11
click at [673, 107] on span "Next Month" at bounding box center [673, 108] width 0 height 8
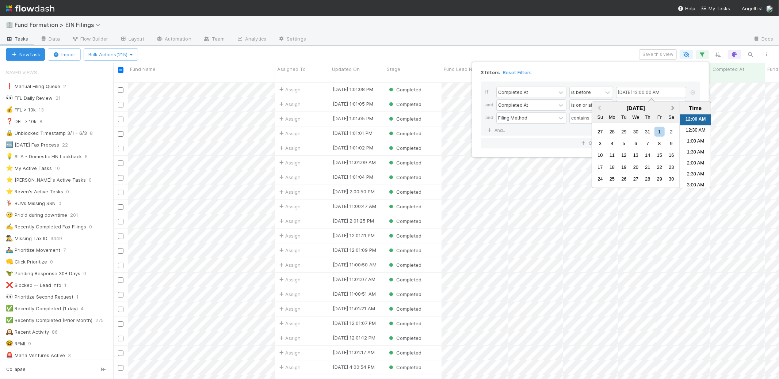
click at [673, 107] on span "Next Month" at bounding box center [673, 108] width 0 height 8
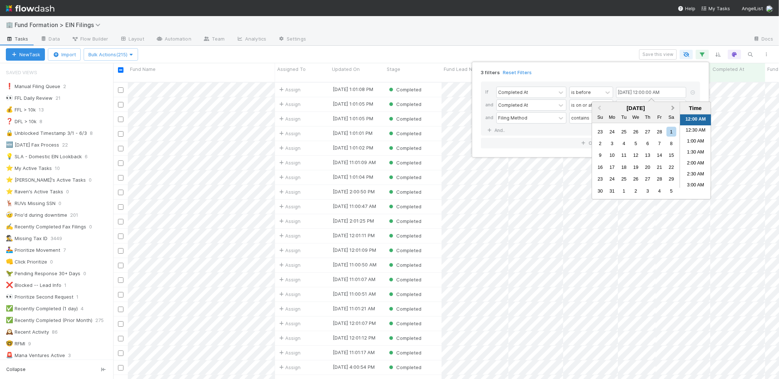
click at [673, 107] on span "Next Month" at bounding box center [673, 108] width 0 height 8
click at [600, 109] on span "Previous Month" at bounding box center [600, 108] width 0 height 8
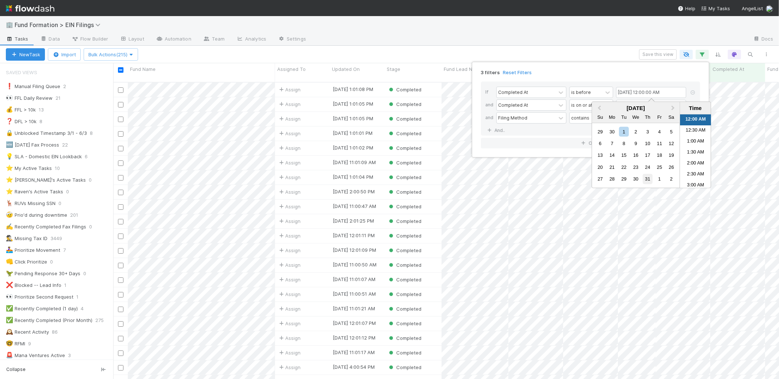
click at [645, 179] on div "31" at bounding box center [648, 179] width 10 height 10
type input "07/31/2025 12:00:00 AM"
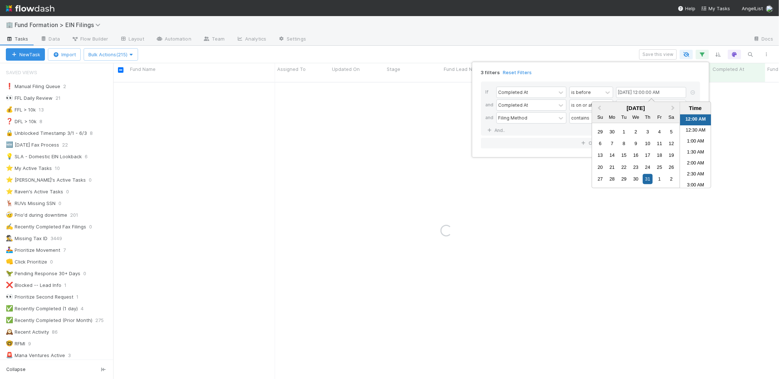
click at [622, 79] on div "If Completed At is before 07/31/2025 12:00:00 AM and Completed At is on or afte…" at bounding box center [590, 115] width 231 height 79
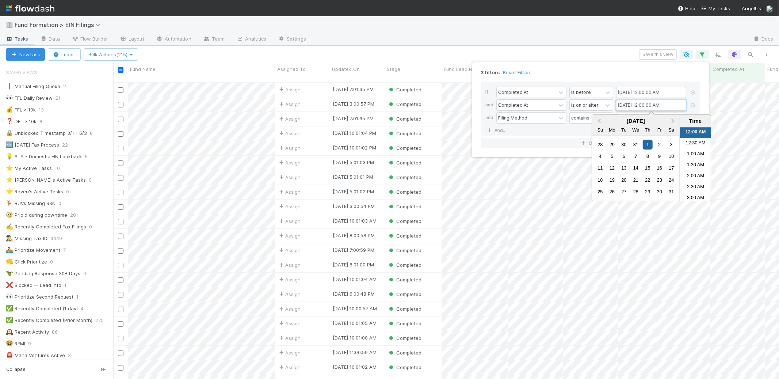
click at [654, 107] on input "08/01/2024 12:00:00 AM" at bounding box center [651, 105] width 70 height 11
click at [673, 120] on span "Next Month" at bounding box center [673, 121] width 0 height 8
click at [673, 119] on span "Next Month" at bounding box center [673, 121] width 0 height 8
click at [673, 120] on span "Next Month" at bounding box center [673, 121] width 0 height 8
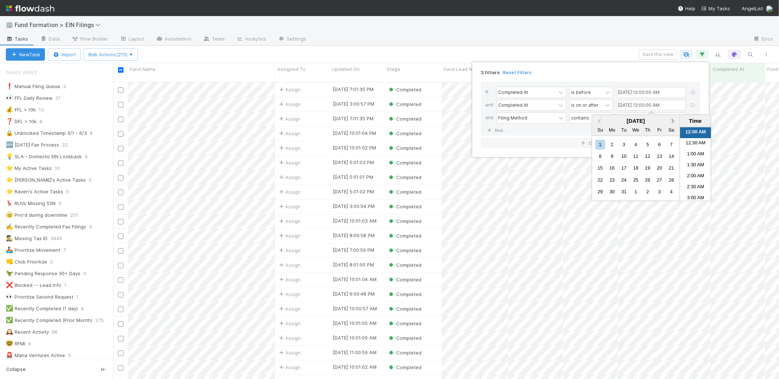
click at [673, 119] on span "Next Month" at bounding box center [673, 121] width 0 height 8
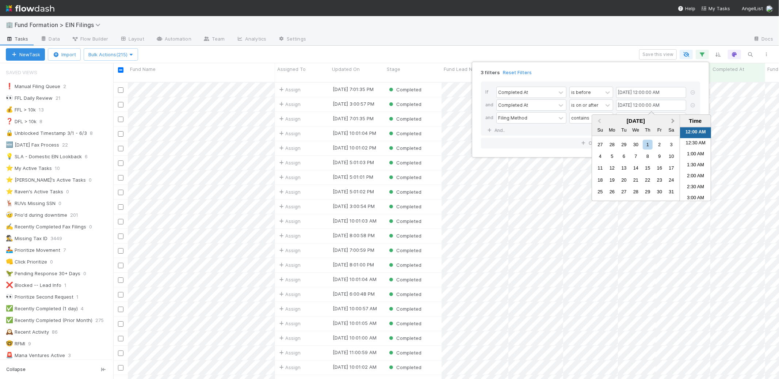
click at [673, 119] on span "Next Month" at bounding box center [673, 121] width 0 height 8
click at [625, 147] on div "1" at bounding box center [624, 145] width 10 height 10
type input "07/01/2025 12:00:00 AM"
click at [627, 73] on div "3 filters Reset Filters" at bounding box center [590, 70] width 231 height 11
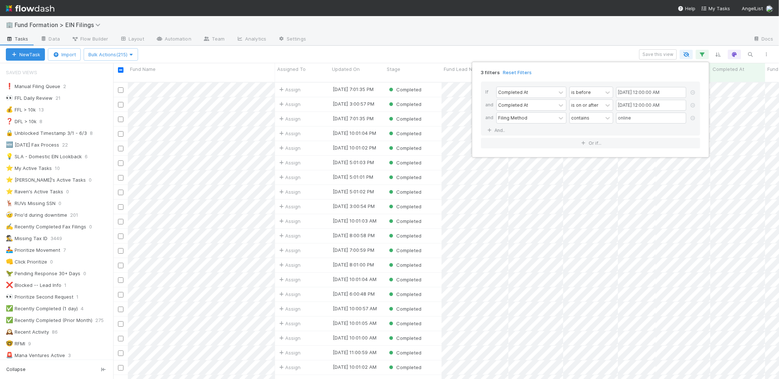
click at [553, 44] on div "3 filters Reset Filters If Completed At is before 07/31/2025 12:00:00 AM and Co…" at bounding box center [389, 189] width 779 height 379
click at [119, 87] on input "checkbox" at bounding box center [120, 89] width 5 height 5
click at [121, 71] on input "checkbox" at bounding box center [120, 69] width 5 height 5
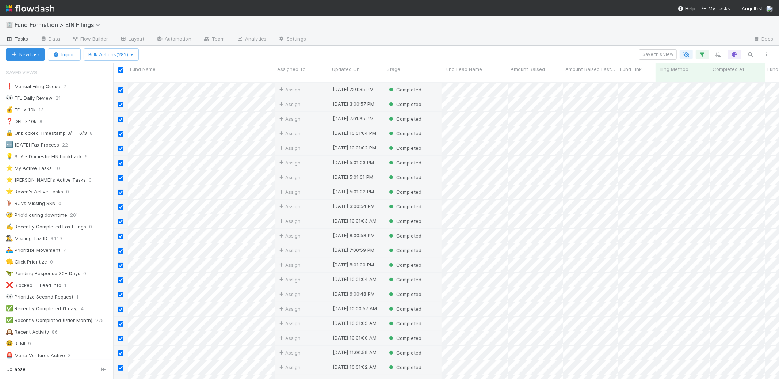
click at [184, 51] on div "Save this view" at bounding box center [457, 54] width 635 height 10
click at [121, 68] on input "checkbox" at bounding box center [120, 69] width 5 height 5
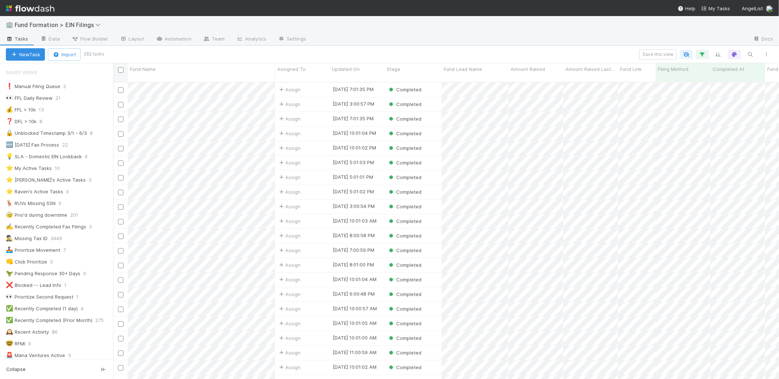
click at [121, 69] on input "checkbox" at bounding box center [120, 69] width 5 height 5
checkbox input "true"
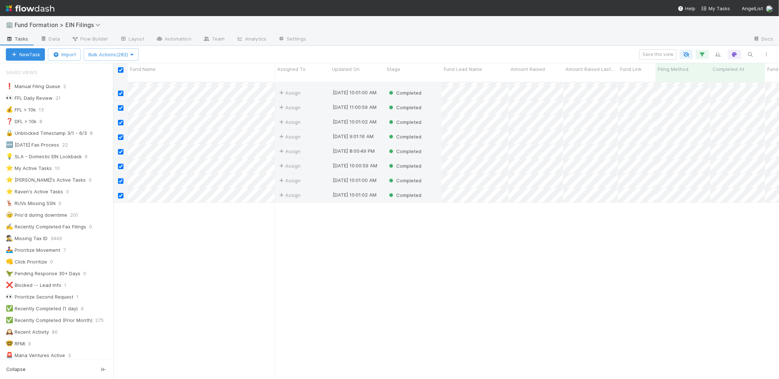
scroll to position [0, 0]
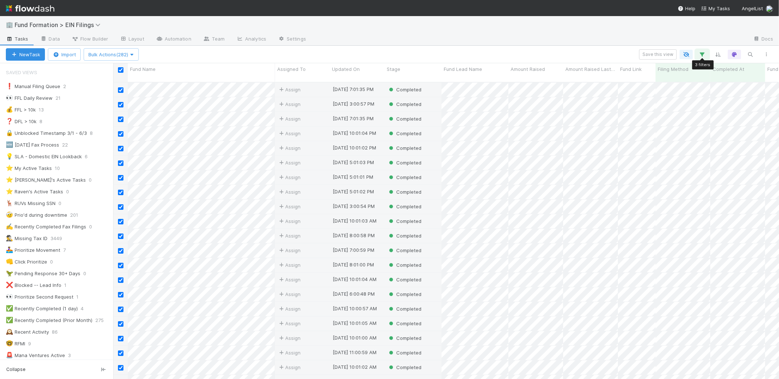
click at [700, 52] on icon "button" at bounding box center [702, 54] width 7 height 7
click at [694, 116] on icon at bounding box center [693, 118] width 7 height 4
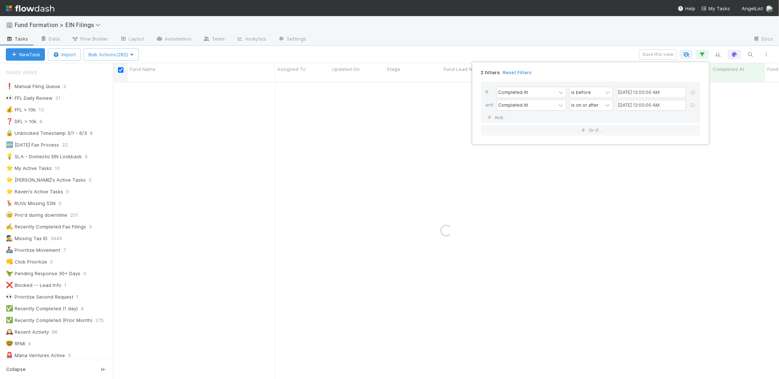
click at [478, 42] on div "2 filters Reset Filters If Completed At is before 07/31/2025 12:00:00 AM and Co…" at bounding box center [389, 189] width 779 height 379
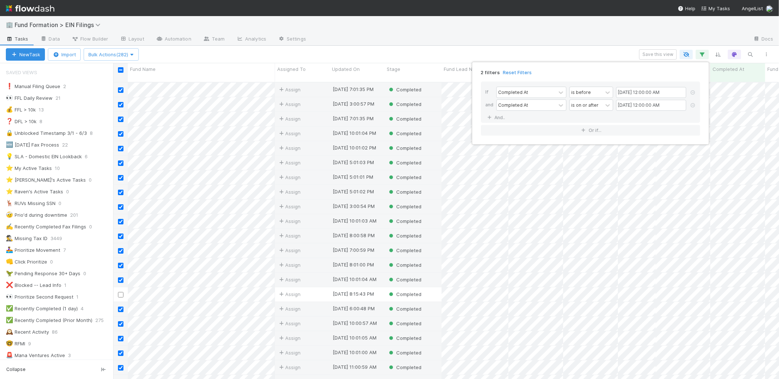
scroll to position [297, 660]
click at [422, 33] on div "2 filters Reset Filters If Completed At is before 07/31/2025 12:00:00 AM and Co…" at bounding box center [389, 189] width 779 height 379
click at [122, 72] on input "checkbox" at bounding box center [120, 69] width 5 height 5
click at [121, 71] on input "checkbox" at bounding box center [120, 69] width 5 height 5
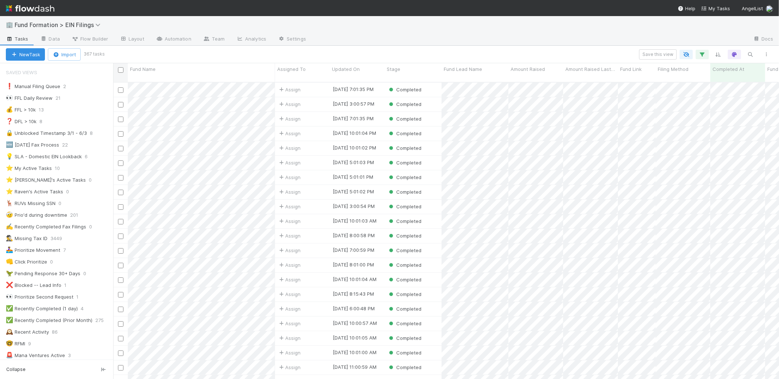
click at [121, 71] on input "checkbox" at bounding box center [120, 69] width 5 height 5
checkbox input "true"
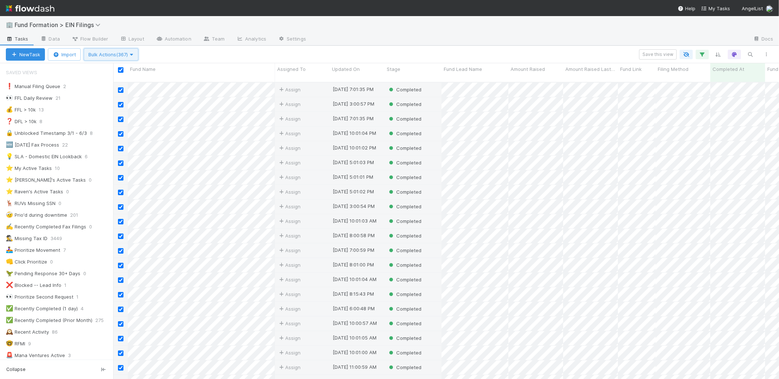
click at [124, 52] on span "Bulk Actions (367)" at bounding box center [110, 55] width 45 height 6
click at [127, 51] on div "Assign to Update data Move to stage Move to Needs Review Notify FF Move to Need…" at bounding box center [389, 189] width 779 height 379
click at [709, 52] on div "Save this view" at bounding box center [457, 54] width 635 height 10
click at [706, 53] on icon "button" at bounding box center [702, 54] width 7 height 7
click at [502, 119] on link "And.." at bounding box center [497, 117] width 23 height 11
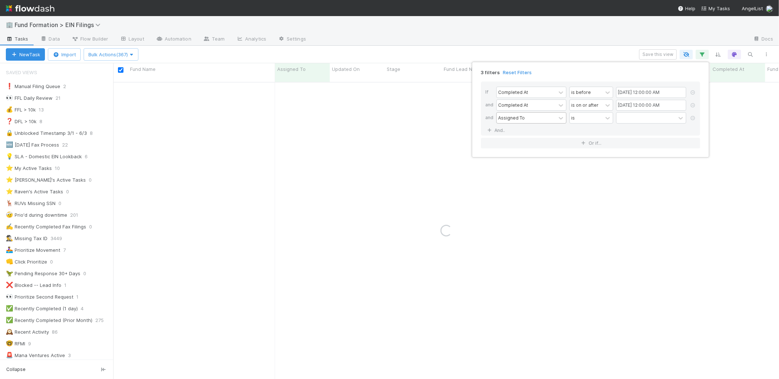
click at [516, 119] on div "Assigned To" at bounding box center [511, 117] width 27 height 7
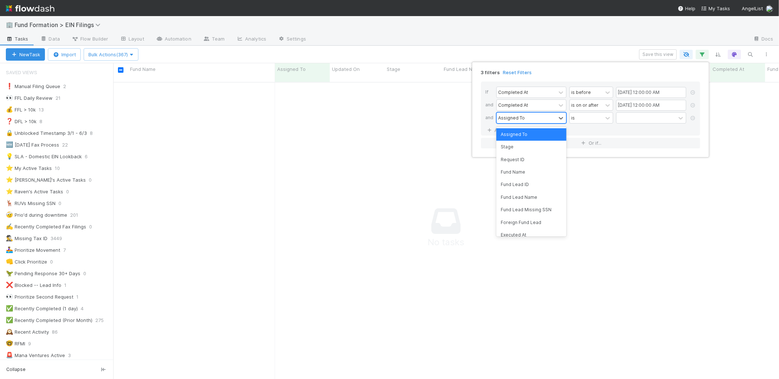
scroll to position [291, 654]
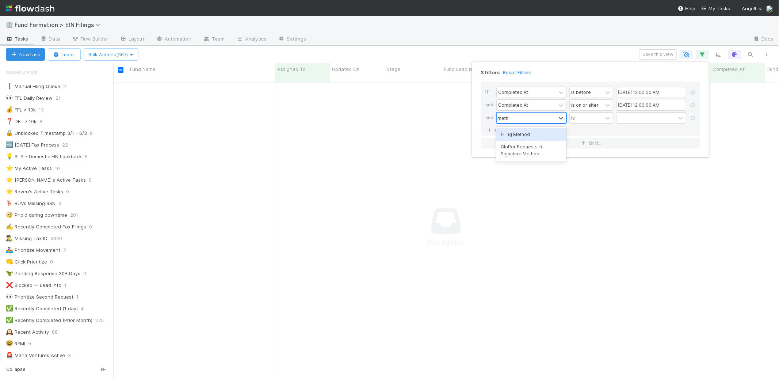
type input "method"
click at [523, 133] on div "Filing Method" at bounding box center [532, 134] width 70 height 12
click at [645, 122] on input "text" at bounding box center [651, 118] width 70 height 11
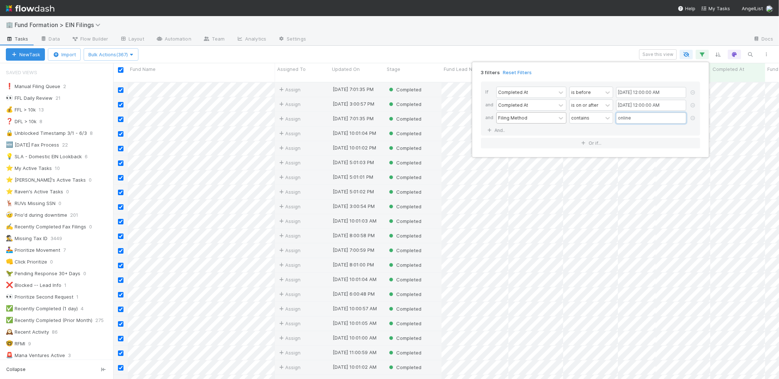
scroll to position [297, 660]
type input "online"
click at [593, 54] on div "3 filters Reset Filters If Completed At is before 07/31/2025 12:00:00 AM and Co…" at bounding box center [389, 189] width 779 height 379
click at [122, 70] on input "checkbox" at bounding box center [120, 69] width 5 height 5
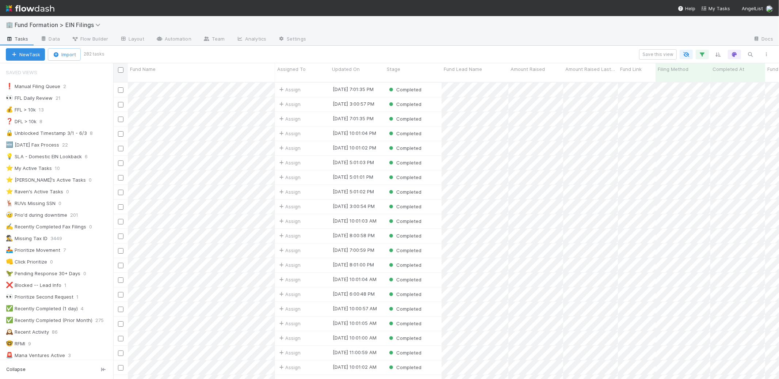
click at [121, 69] on input "checkbox" at bounding box center [120, 69] width 5 height 5
checkbox input "true"
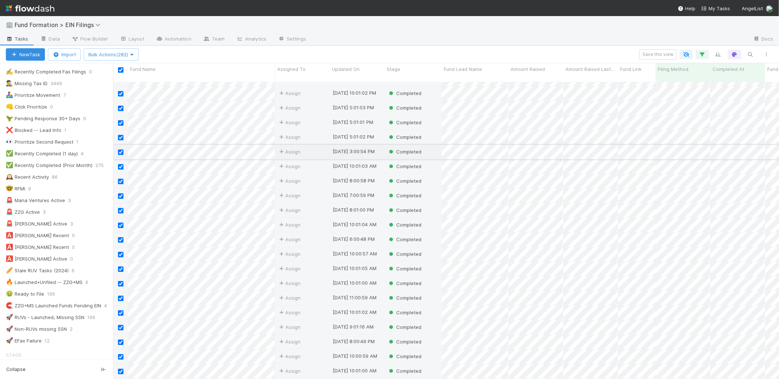
scroll to position [155, 0]
click at [663, 52] on button "Save this view" at bounding box center [658, 54] width 38 height 10
click at [506, 95] on div "Create a new saved view" at bounding box center [493, 97] width 59 height 7
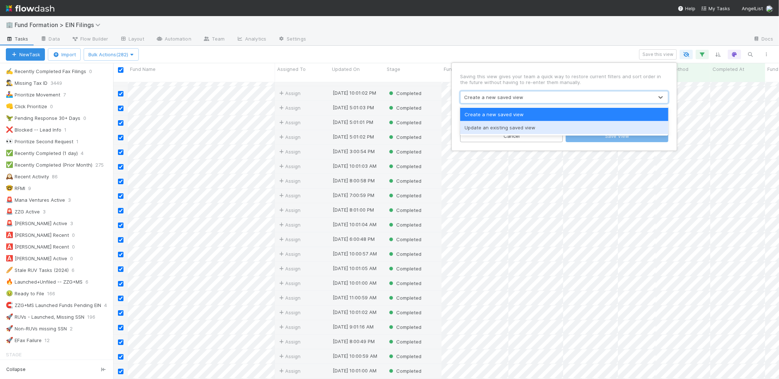
click at [501, 126] on div "Update an existing saved view" at bounding box center [564, 127] width 208 height 13
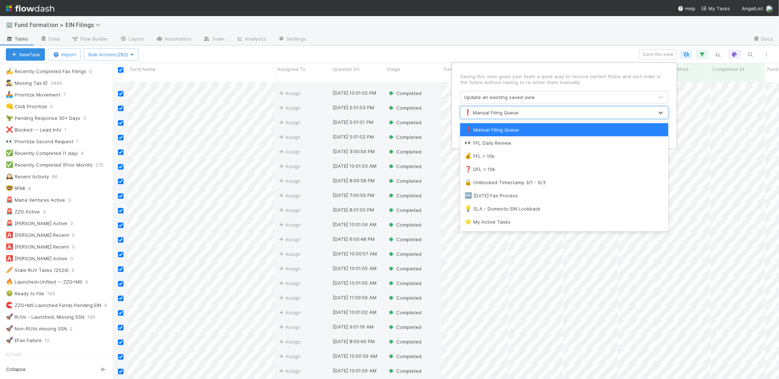
click at [485, 116] on div "❗ Manual Filing Queue" at bounding box center [491, 112] width 54 height 7
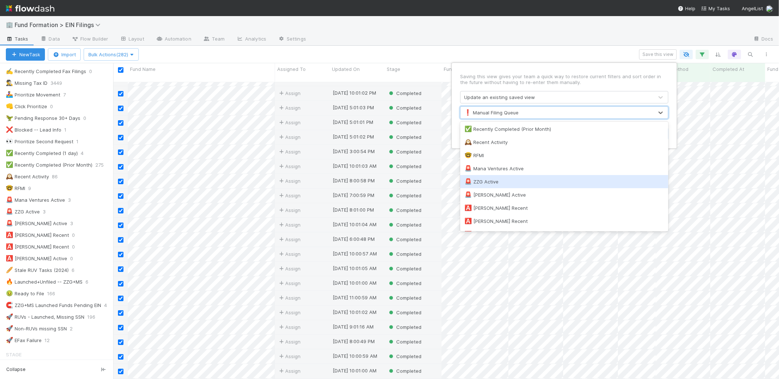
scroll to position [257, 0]
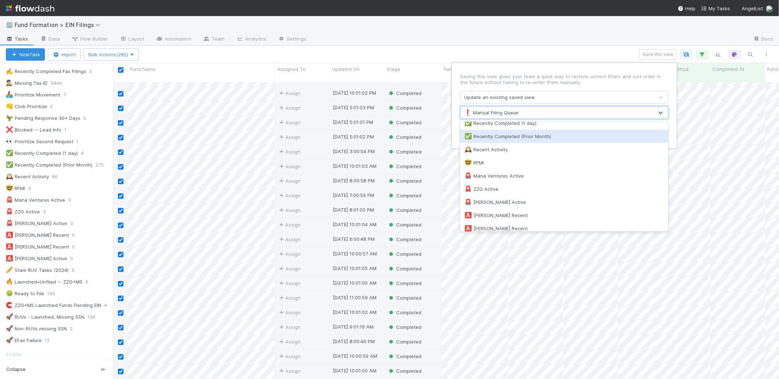
click at [512, 134] on div "✅ Recently Completed (Prior Month)" at bounding box center [565, 136] width 200 height 7
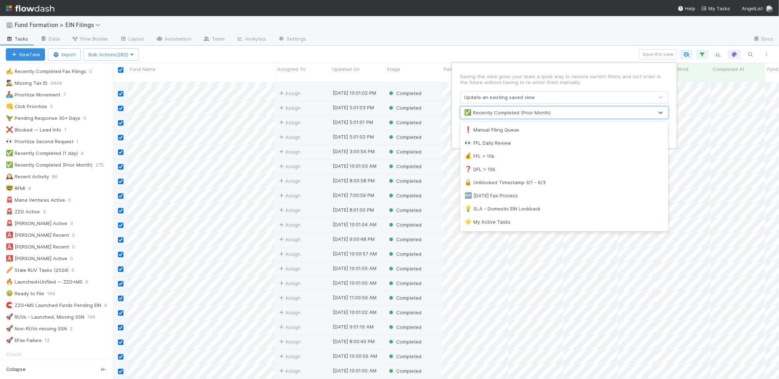
click at [579, 109] on div "✅ Recently Completed (Prior Month)" at bounding box center [557, 113] width 193 height 12
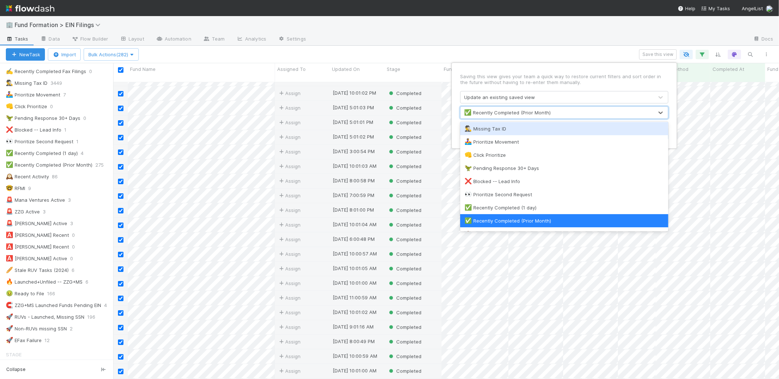
click at [587, 83] on p "Saving this view gives your team a quick way to restore current filters and sor…" at bounding box center [564, 79] width 208 height 12
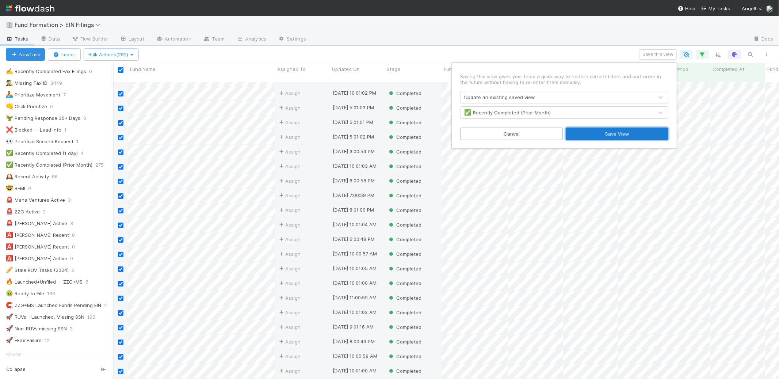
click at [603, 134] on button "Save View" at bounding box center [617, 134] width 103 height 12
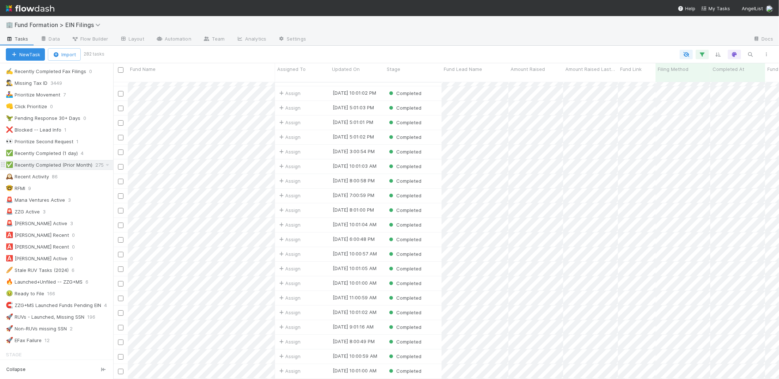
click at [100, 163] on span "275" at bounding box center [103, 164] width 16 height 9
click at [104, 167] on icon at bounding box center [107, 165] width 7 height 5
click at [70, 213] on div "Rename this view" at bounding box center [68, 211] width 74 height 11
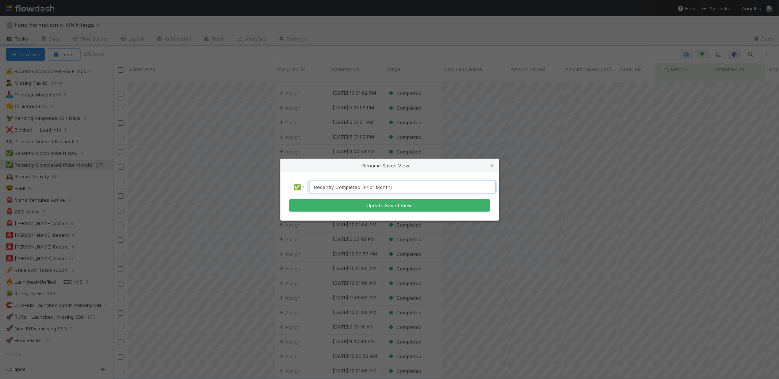
drag, startPoint x: 390, startPoint y: 187, endPoint x: 391, endPoint y: 191, distance: 4.4
click at [390, 187] on input "Recently Completed (Prior Month)" at bounding box center [403, 187] width 186 height 12
type input "Recently Completed (Prior Month [PERSON_NAME] E-File)"
click at [289, 199] on button "Update Saved View" at bounding box center [389, 205] width 201 height 12
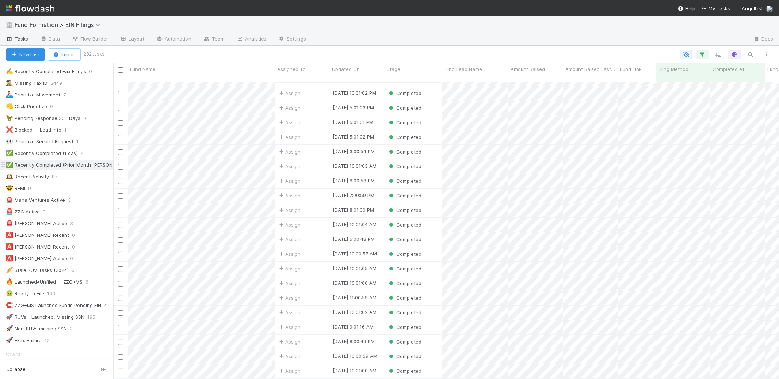
click at [93, 167] on div "✅ Recently Completed (Prior Month Bender E-File)" at bounding box center [75, 164] width 139 height 9
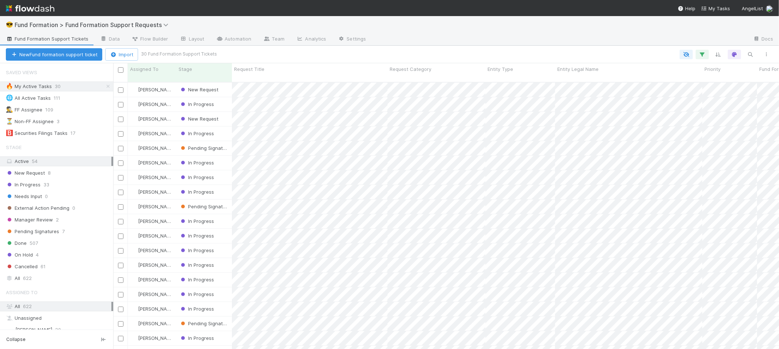
scroll to position [267, 660]
click at [103, 86] on div "Saved Views 🔥 My Active Tasks 30 🌐 All Active Tasks 111 🕵️‍♂️ FF Assignee 109 ⏳…" at bounding box center [56, 101] width 113 height 73
click at [105, 85] on icon at bounding box center [108, 86] width 7 height 5
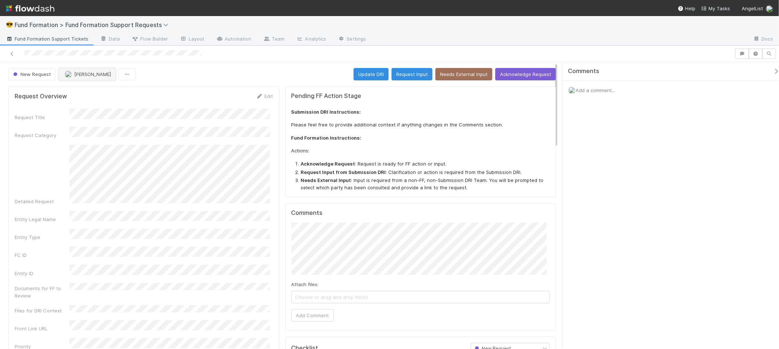
click at [91, 77] on span "[PERSON_NAME]" at bounding box center [92, 74] width 37 height 6
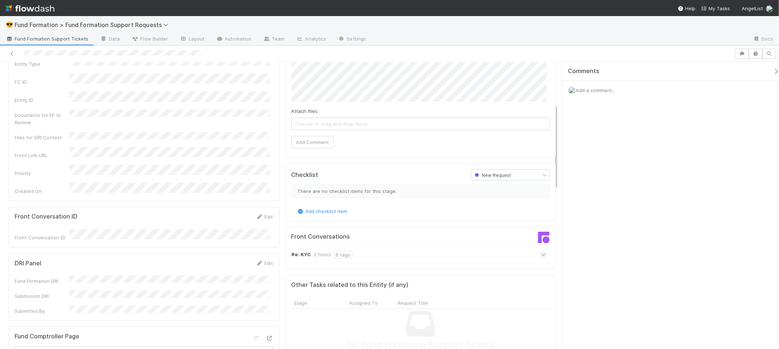
scroll to position [139, 0]
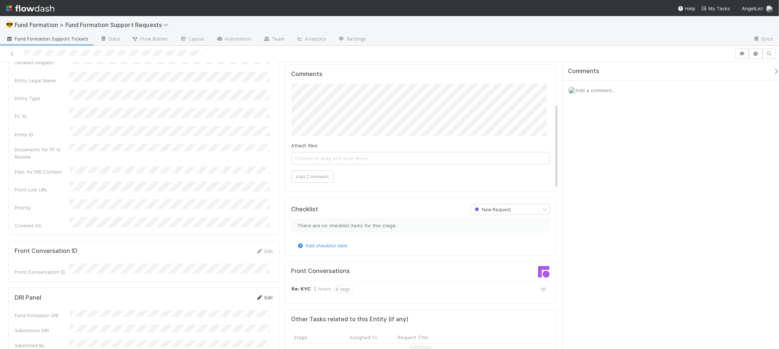
click at [260, 295] on link "Edit" at bounding box center [264, 298] width 17 height 6
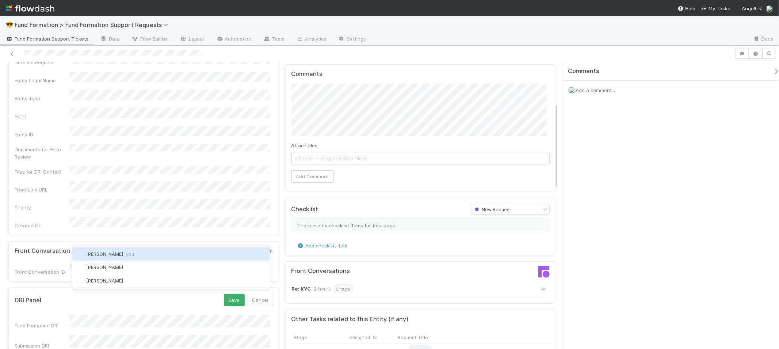
scroll to position [0, 0]
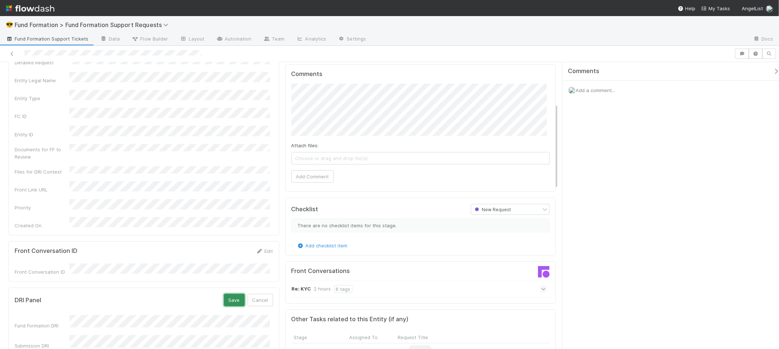
click at [224, 294] on button "Save" at bounding box center [234, 300] width 21 height 12
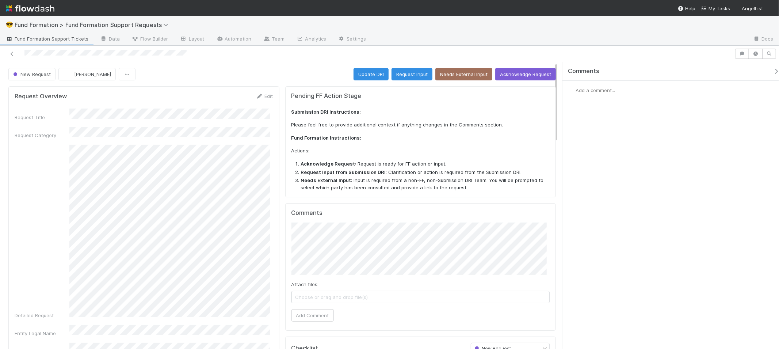
scroll to position [71, 0]
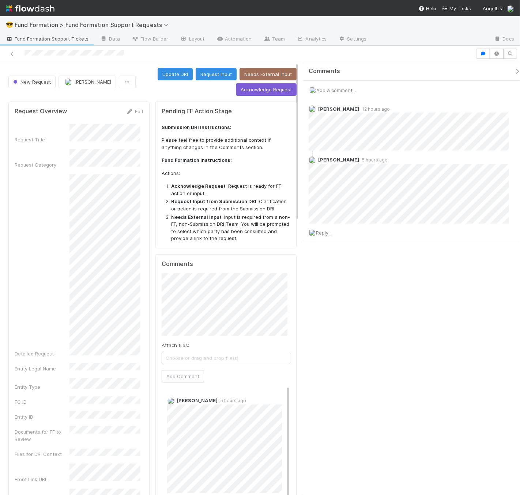
click at [230, 170] on p "Actions:" at bounding box center [226, 173] width 129 height 7
drag, startPoint x: 276, startPoint y: 92, endPoint x: 236, endPoint y: 91, distance: 39.8
click at [274, 92] on button "Acknowledge Request" at bounding box center [266, 89] width 61 height 12
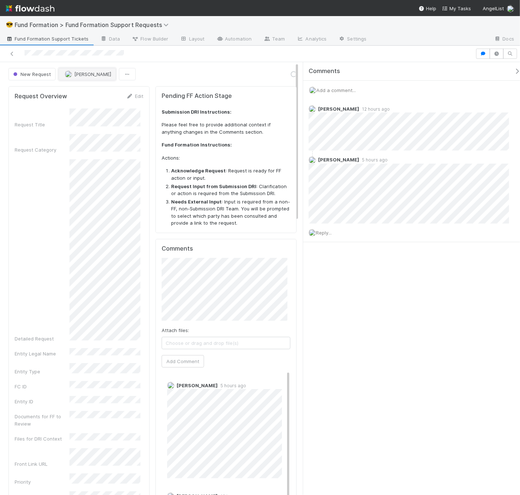
click at [97, 80] on button "[PERSON_NAME]" at bounding box center [86, 74] width 57 height 12
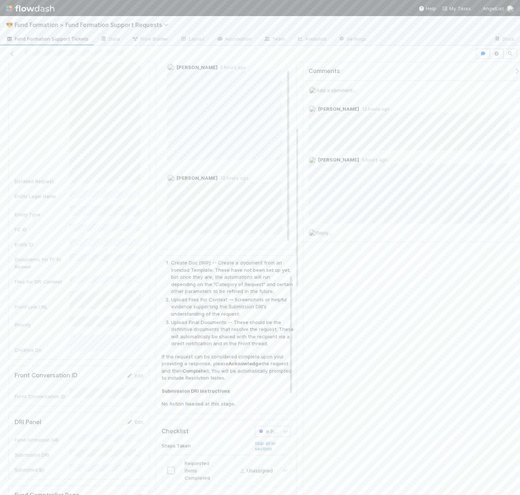
scroll to position [29, 0]
click at [172, 471] on div at bounding box center [171, 470] width 18 height 7
click at [170, 471] on input "checkbox" at bounding box center [170, 470] width 7 height 7
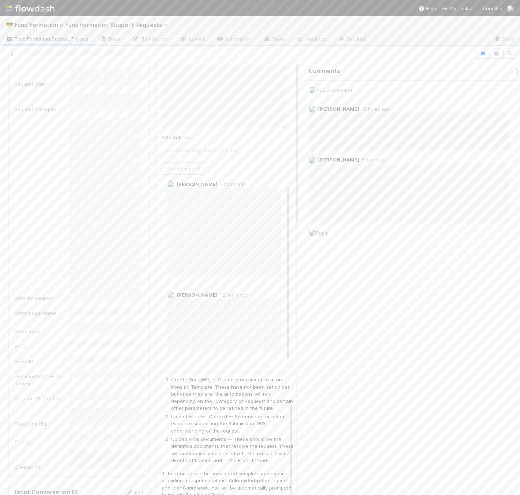
scroll to position [0, 0]
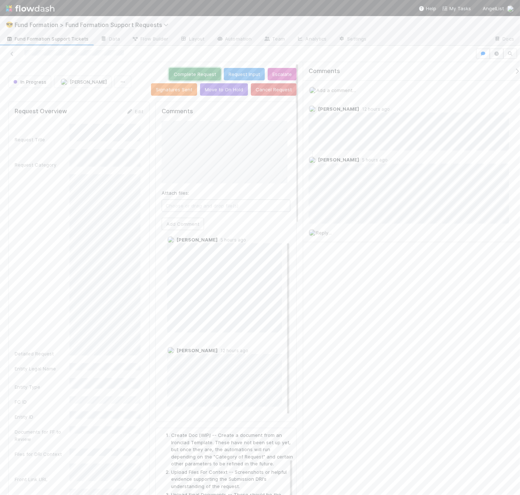
click at [193, 72] on button "Complete Request" at bounding box center [195, 74] width 52 height 12
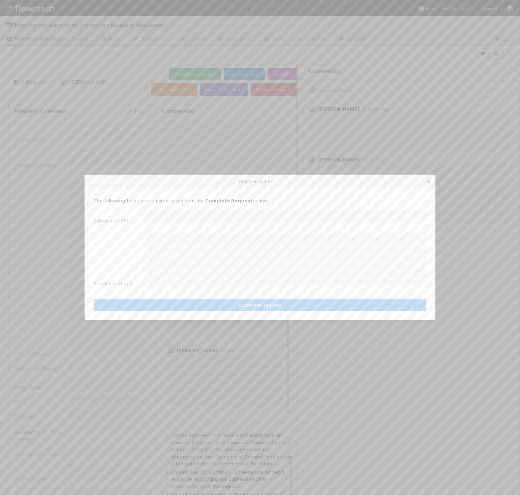
click at [431, 184] on icon at bounding box center [428, 181] width 7 height 5
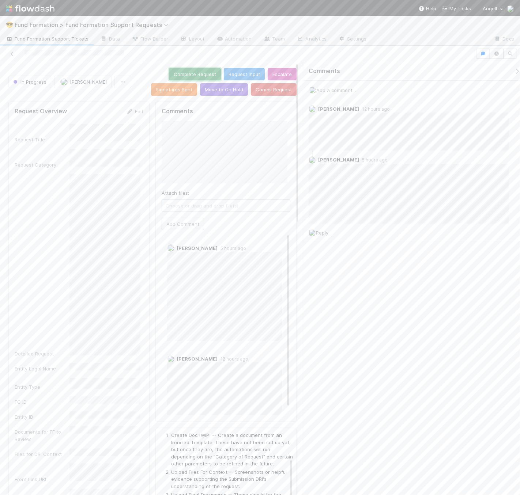
click at [182, 76] on button "Complete Request" at bounding box center [195, 74] width 52 height 12
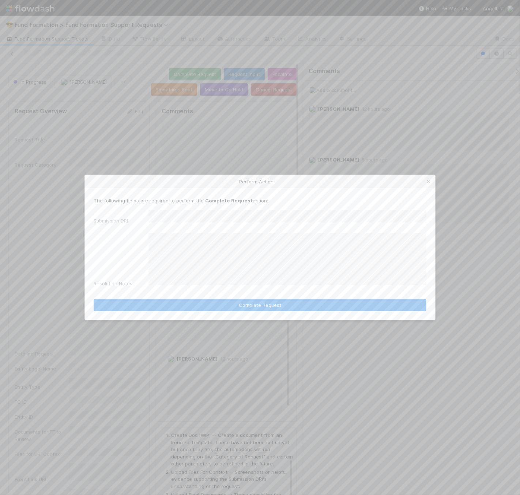
scroll to position [29, 0]
click at [342, 304] on button "Complete Request" at bounding box center [260, 305] width 333 height 12
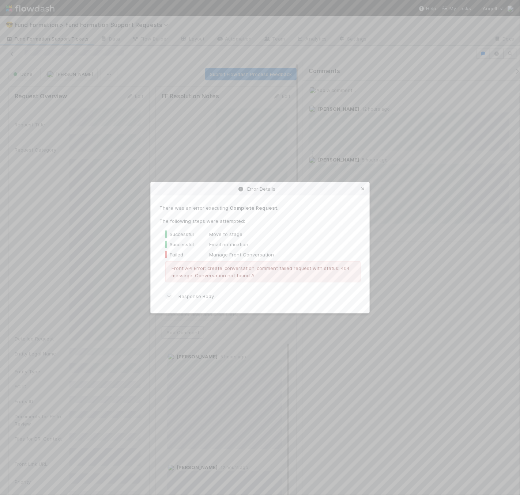
click at [361, 187] on icon at bounding box center [362, 189] width 7 height 5
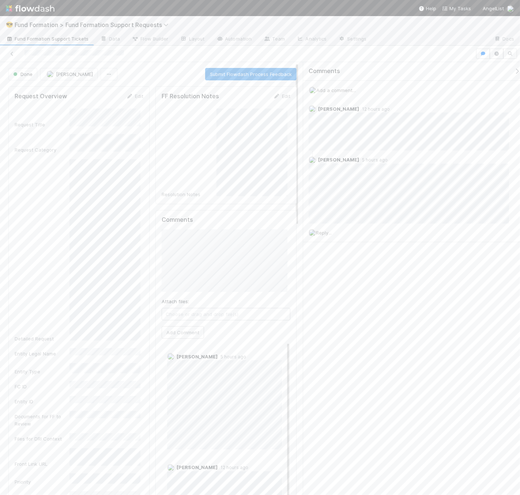
click at [27, 34] on link "Fund Formation Support Tickets" at bounding box center [47, 40] width 94 height 12
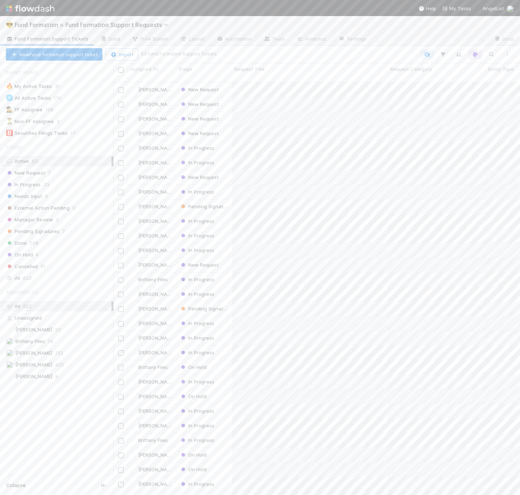
scroll to position [413, 400]
click at [228, 114] on div "New Request" at bounding box center [204, 119] width 56 height 14
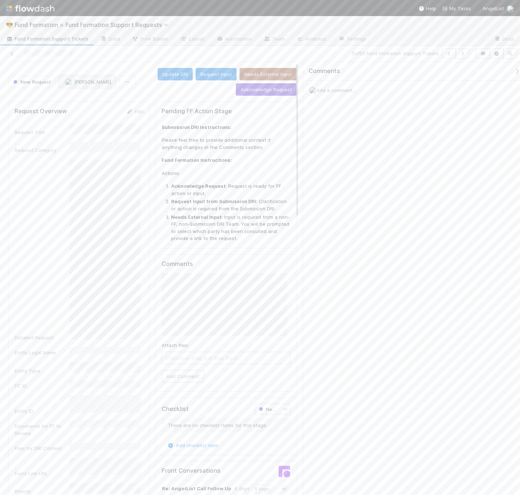
click at [87, 84] on span "[PERSON_NAME]" at bounding box center [92, 82] width 37 height 6
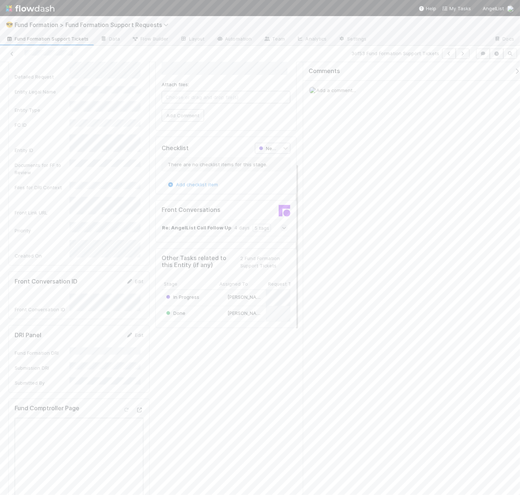
click at [132, 331] on div "Edit" at bounding box center [134, 334] width 17 height 7
click at [126, 331] on div "Edit" at bounding box center [134, 334] width 17 height 7
drag, startPoint x: 127, startPoint y: 312, endPoint x: 125, endPoint y: 322, distance: 10.0
click at [127, 333] on icon at bounding box center [129, 335] width 7 height 5
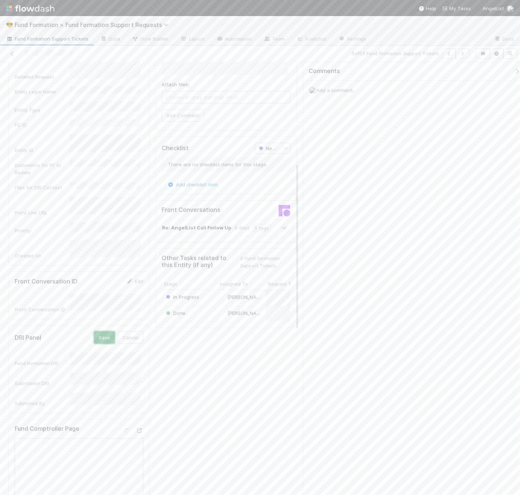
click at [97, 331] on button "Save" at bounding box center [104, 337] width 21 height 12
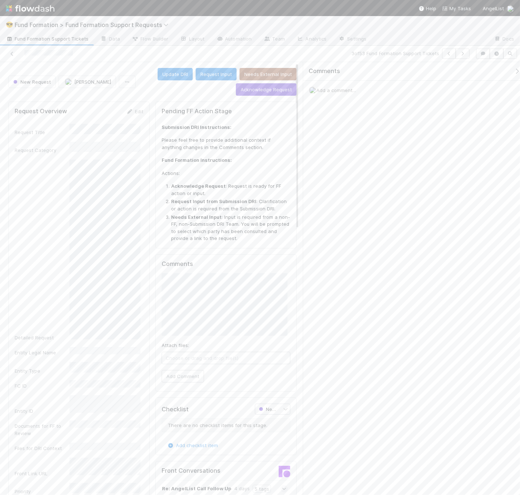
click at [155, 331] on div "Comments Attach files: Choose or drag and drop file(s) Add Comment" at bounding box center [225, 323] width 141 height 138
click at [178, 384] on button "Add Comment" at bounding box center [183, 383] width 42 height 12
click at [320, 187] on span "Reply..." at bounding box center [324, 189] width 16 height 6
click at [501, 110] on icon at bounding box center [504, 109] width 7 height 5
click at [273, 94] on button "Acknowledge Request" at bounding box center [266, 89] width 61 height 12
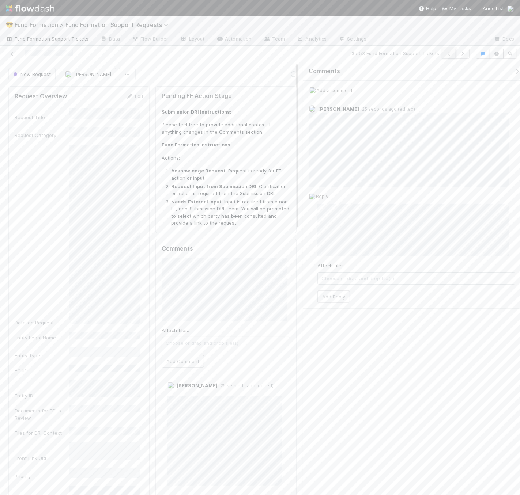
click at [452, 55] on icon "button" at bounding box center [448, 54] width 7 height 4
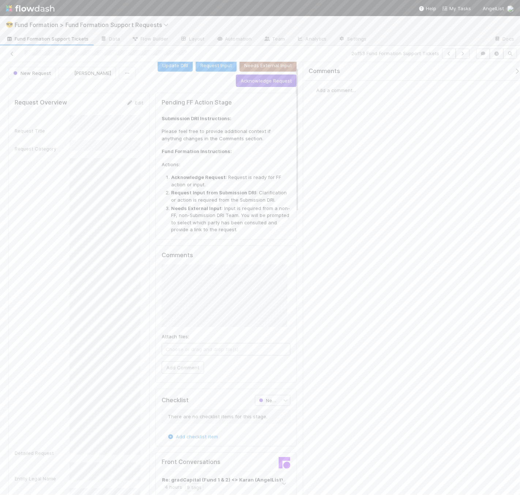
scroll to position [13, 0]
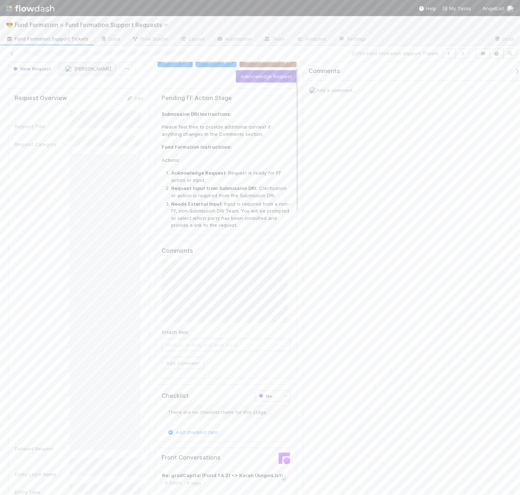
click at [106, 71] on span "[PERSON_NAME]" at bounding box center [92, 69] width 37 height 6
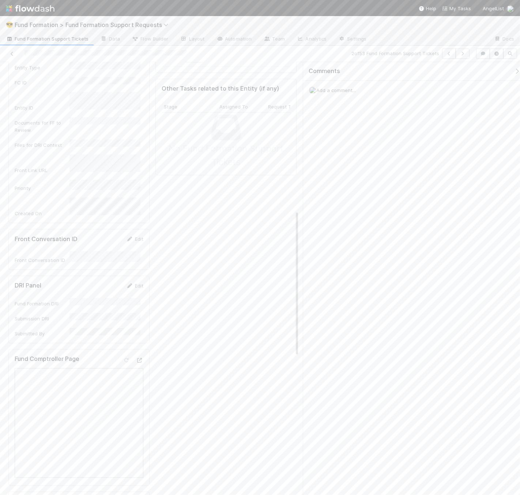
scroll to position [439, 0]
click at [132, 281] on div "Edit" at bounding box center [134, 284] width 17 height 7
click at [129, 282] on icon at bounding box center [129, 284] width 7 height 5
click at [94, 281] on button "Save" at bounding box center [104, 287] width 21 height 12
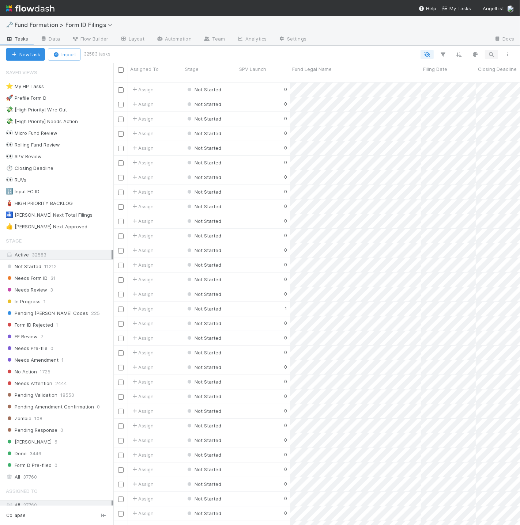
scroll to position [443, 400]
click at [493, 53] on icon "button" at bounding box center [490, 54] width 7 height 7
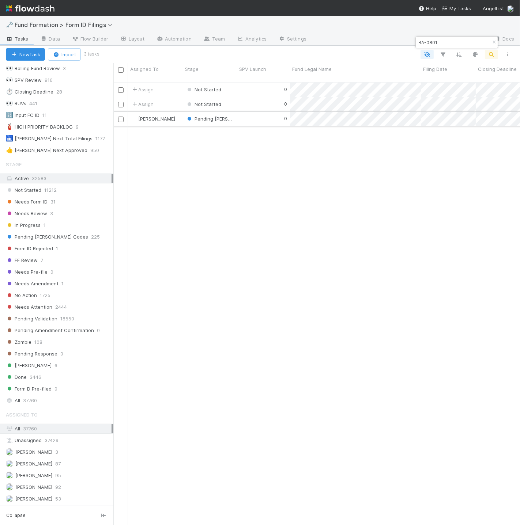
type input "BA-0801"
click at [248, 113] on div "0" at bounding box center [263, 119] width 53 height 14
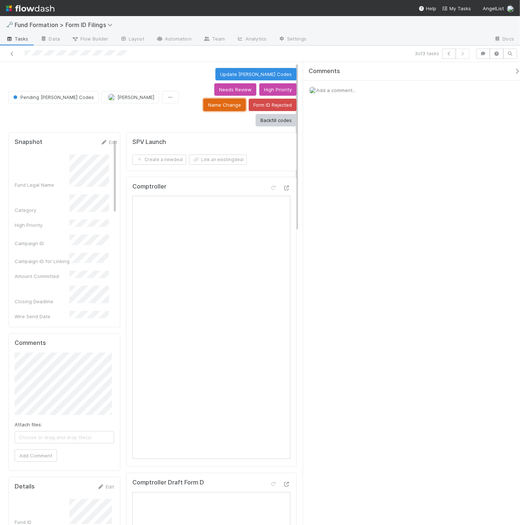
click at [246, 99] on button "Name Change" at bounding box center [224, 105] width 42 height 12
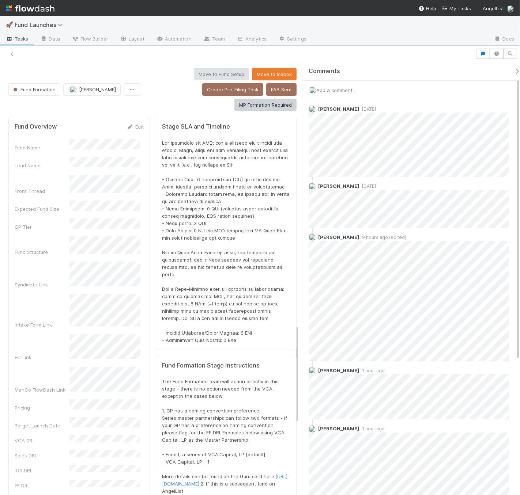
scroll to position [1152, 0]
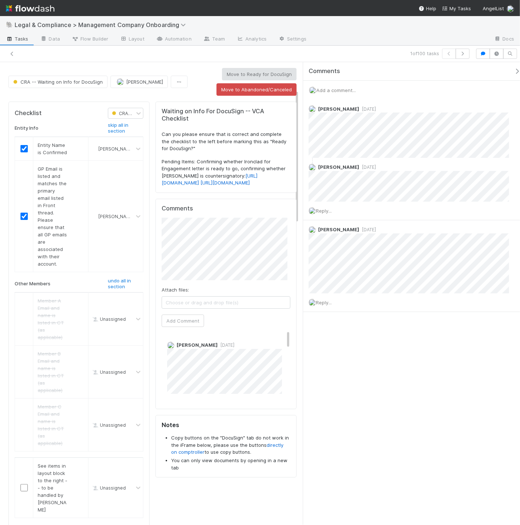
scroll to position [94, 0]
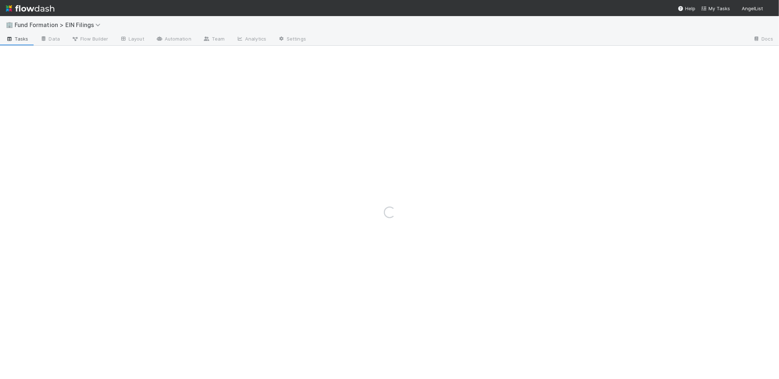
click at [163, 23] on div "🏢 Fund Formation > EIN Filings" at bounding box center [389, 25] width 779 height 18
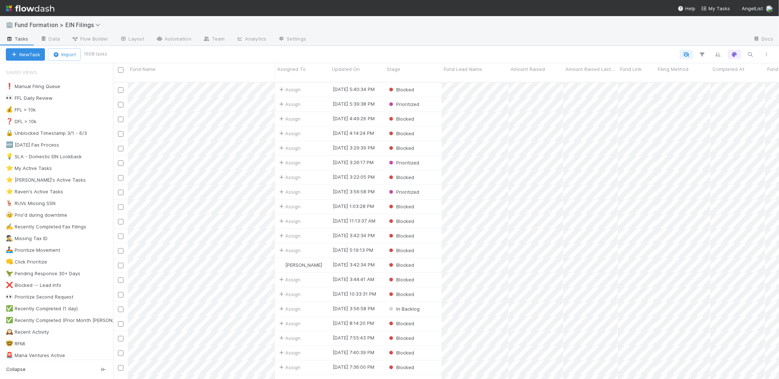
scroll to position [297, 660]
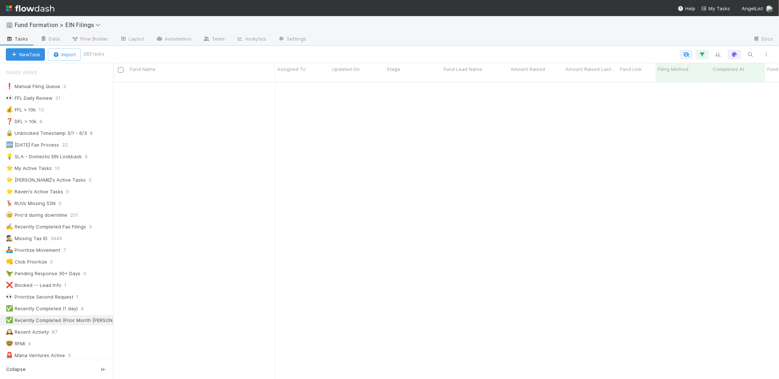
scroll to position [155, 0]
